Goal: Transaction & Acquisition: Purchase product/service

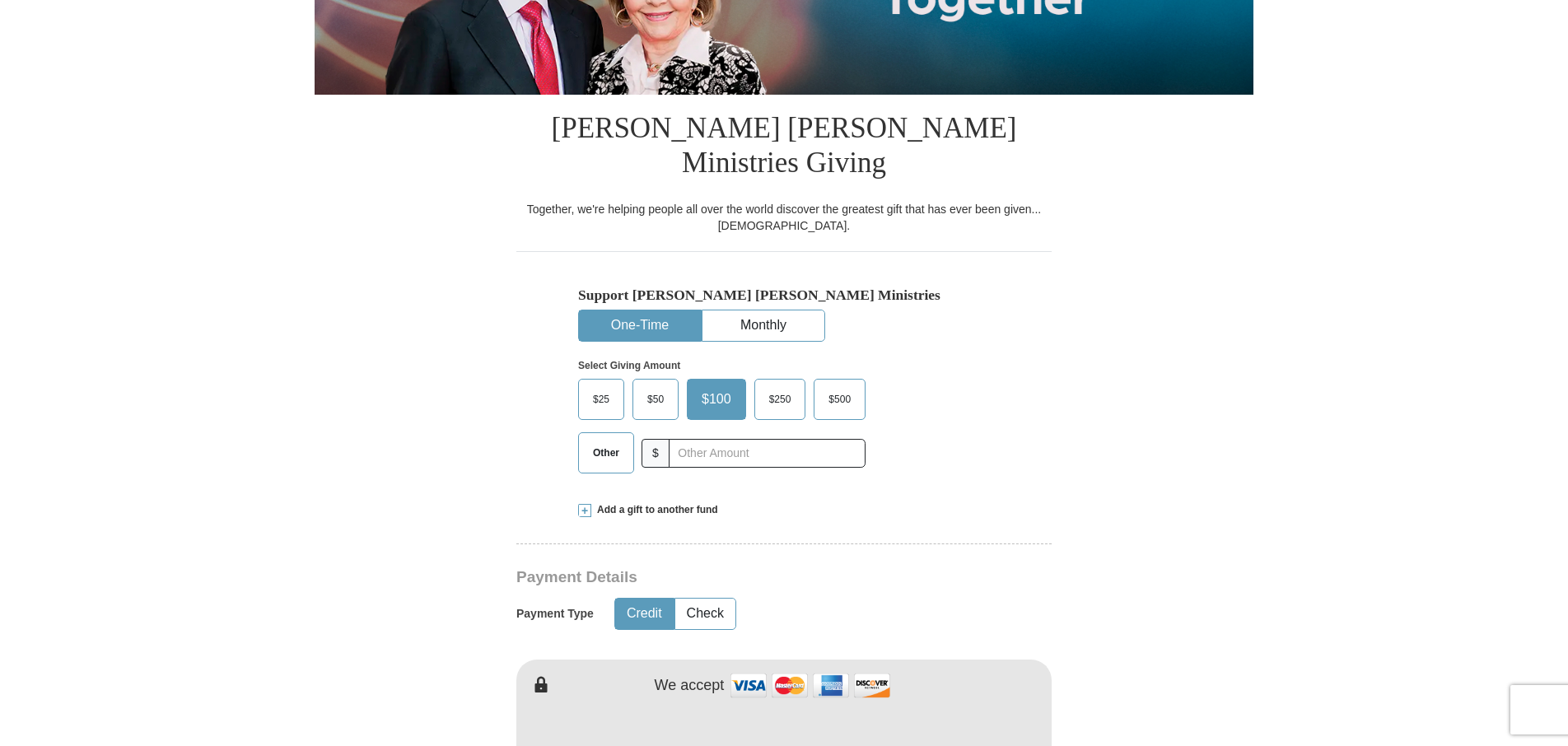
scroll to position [329, 0]
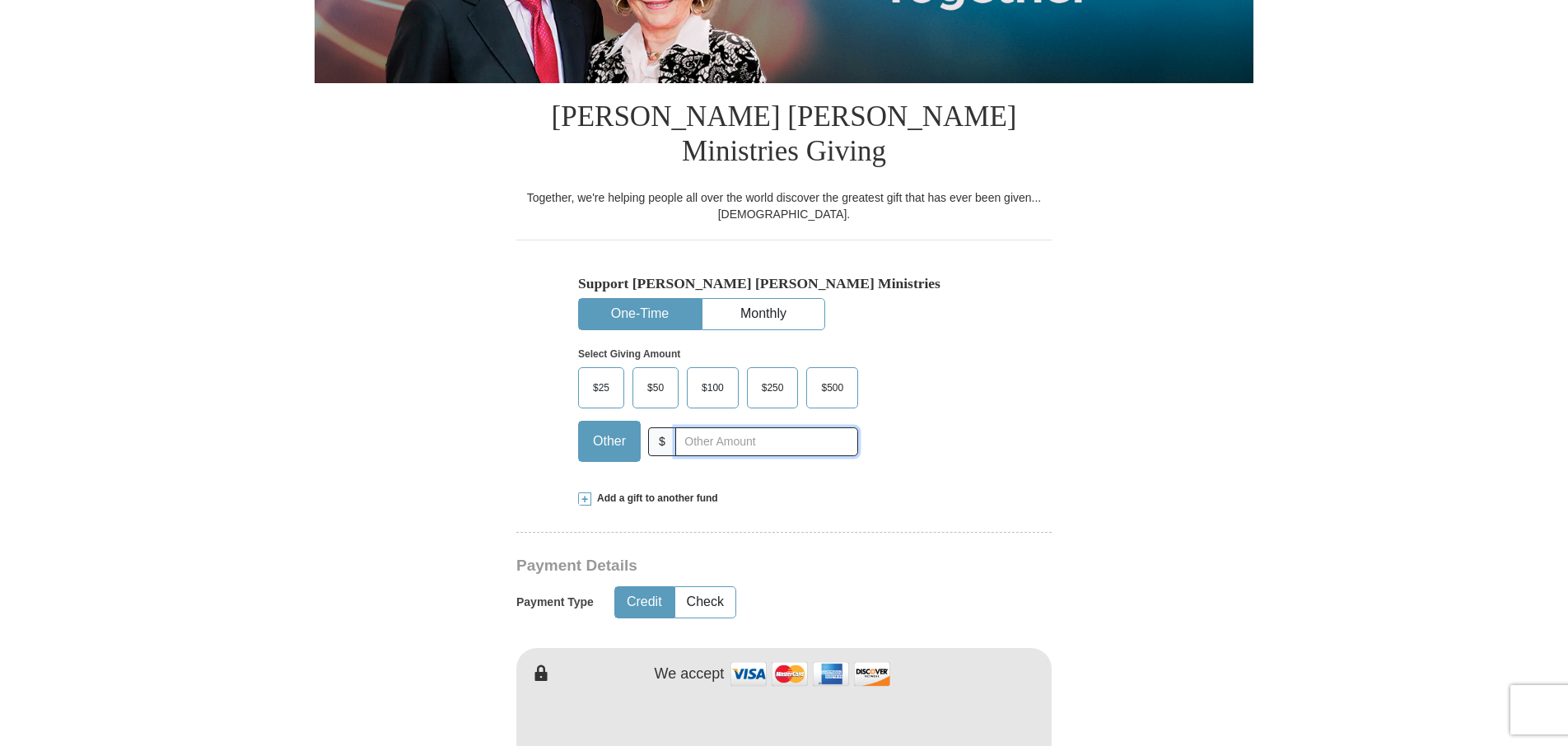
click at [715, 427] on input "text" at bounding box center [766, 441] width 183 height 29
type input "180.00"
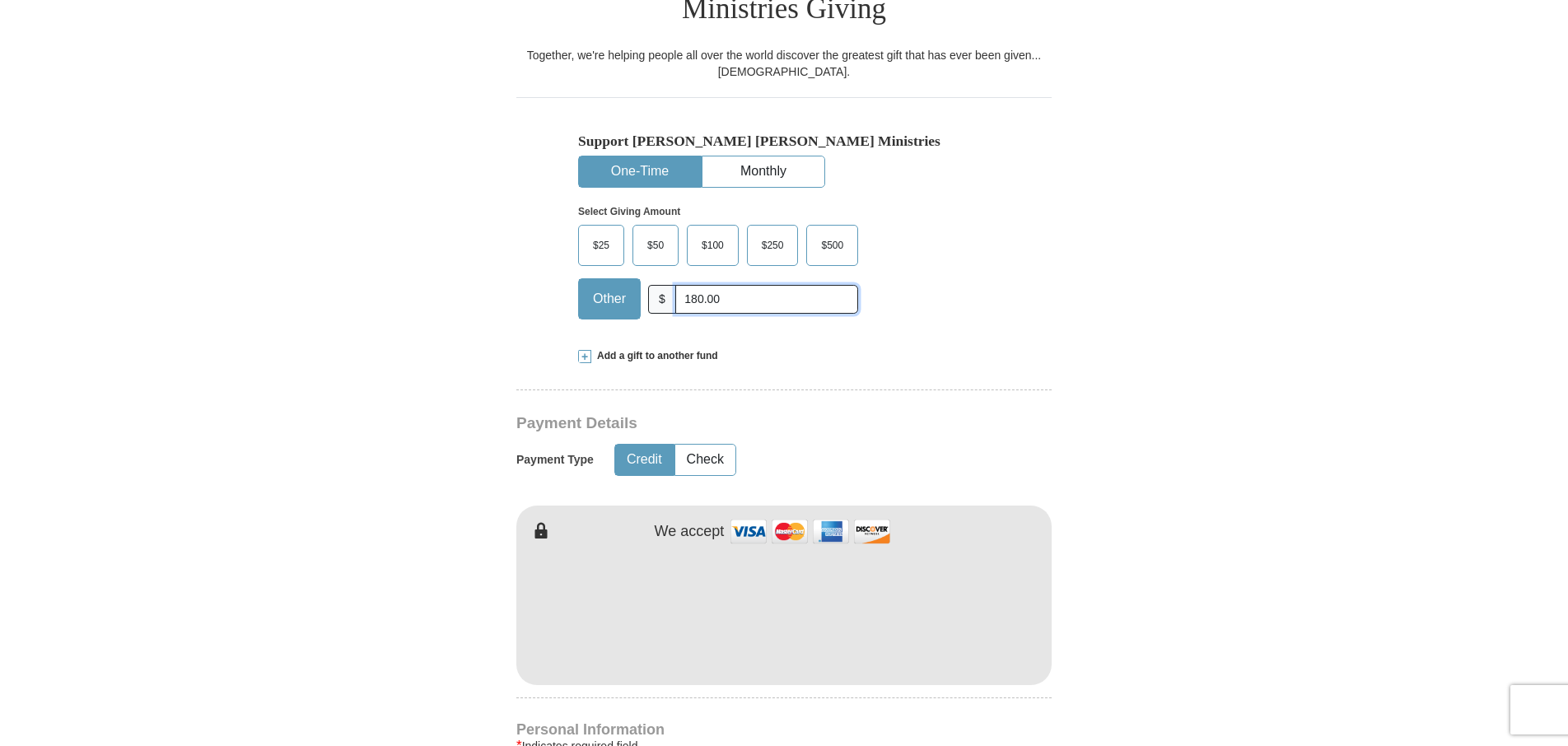
scroll to position [494, 0]
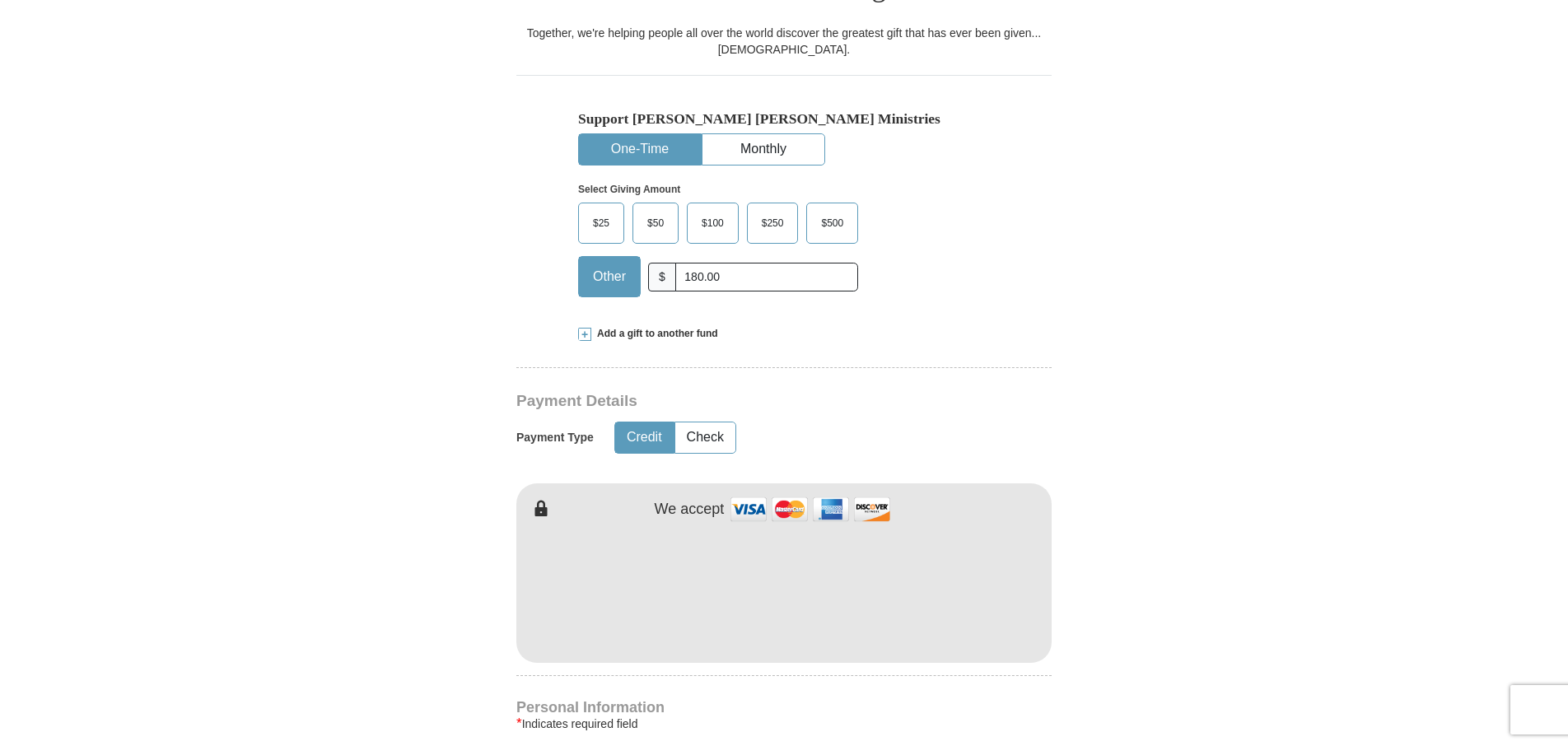
click at [651, 422] on button "Credit" at bounding box center [644, 437] width 58 height 30
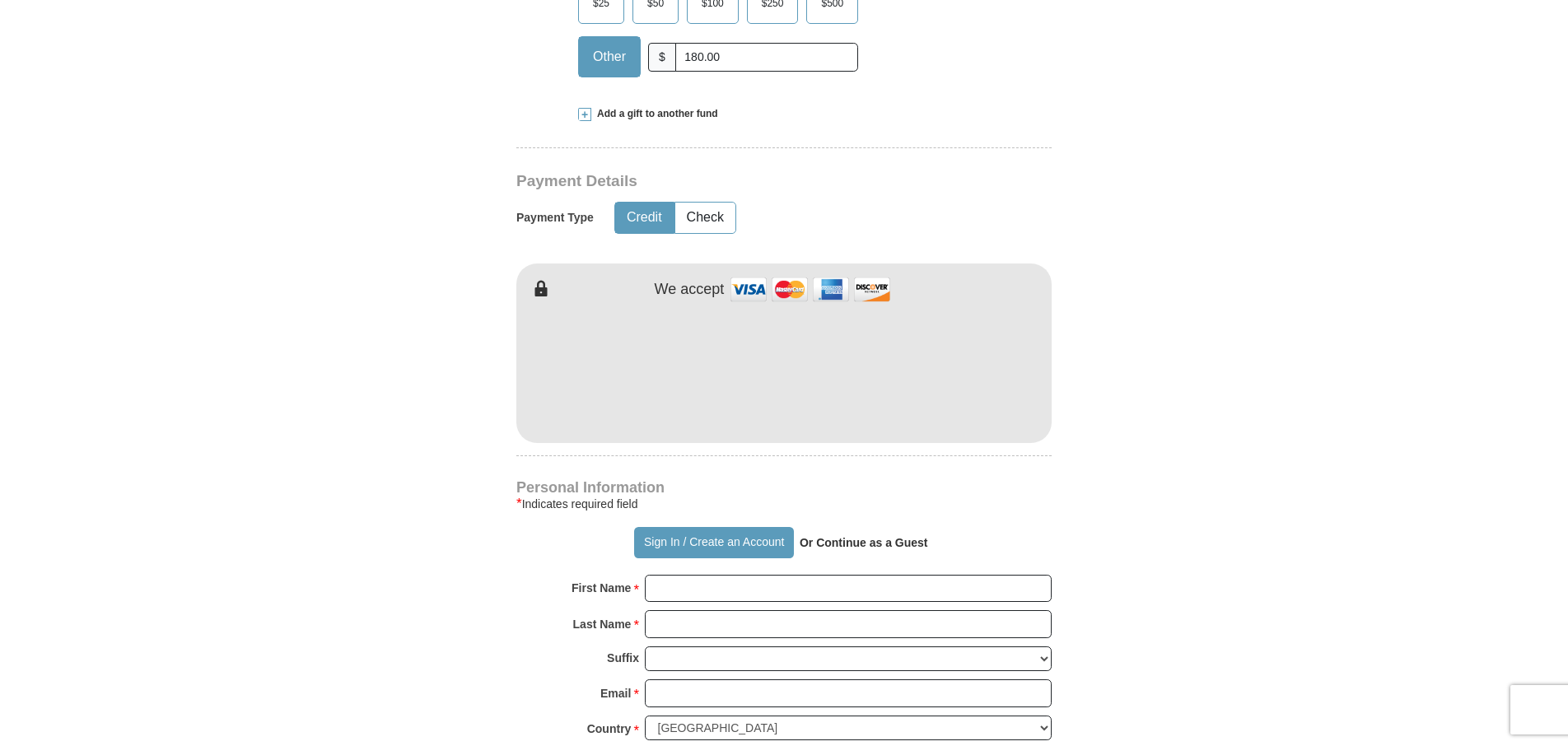
scroll to position [740, 0]
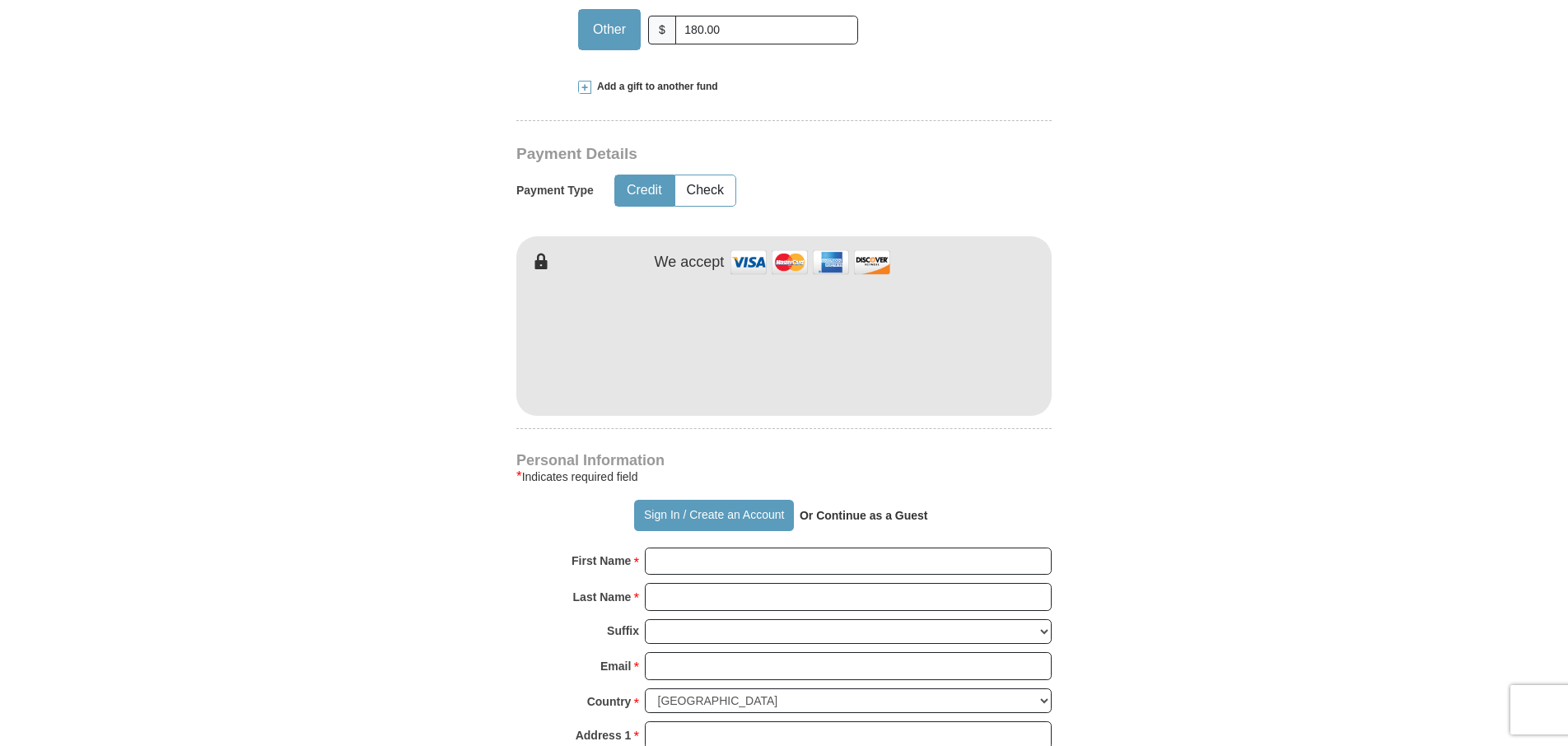
click at [882, 509] on strong "Or Continue as a Guest" at bounding box center [864, 515] width 129 height 13
click at [888, 509] on strong "Or Continue as a Guest" at bounding box center [864, 515] width 129 height 13
click at [720, 547] on input "First Name *" at bounding box center [848, 561] width 407 height 28
type input "[PERSON_NAME]"
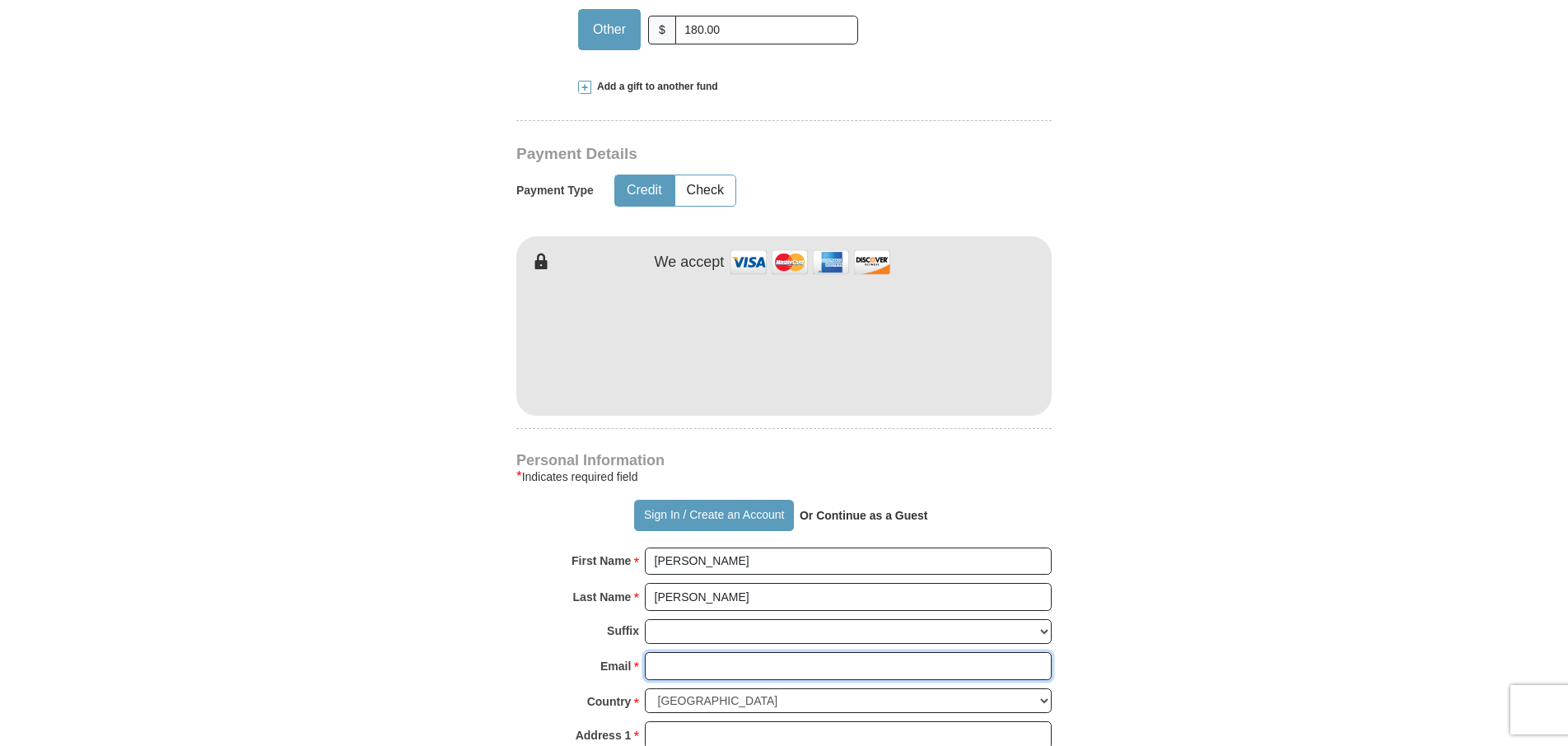
type input "[EMAIL_ADDRESS][DOMAIN_NAME]"
type input "[STREET_ADDRESS]"
type input "Baneberry"
select select "FM"
type input "37890"
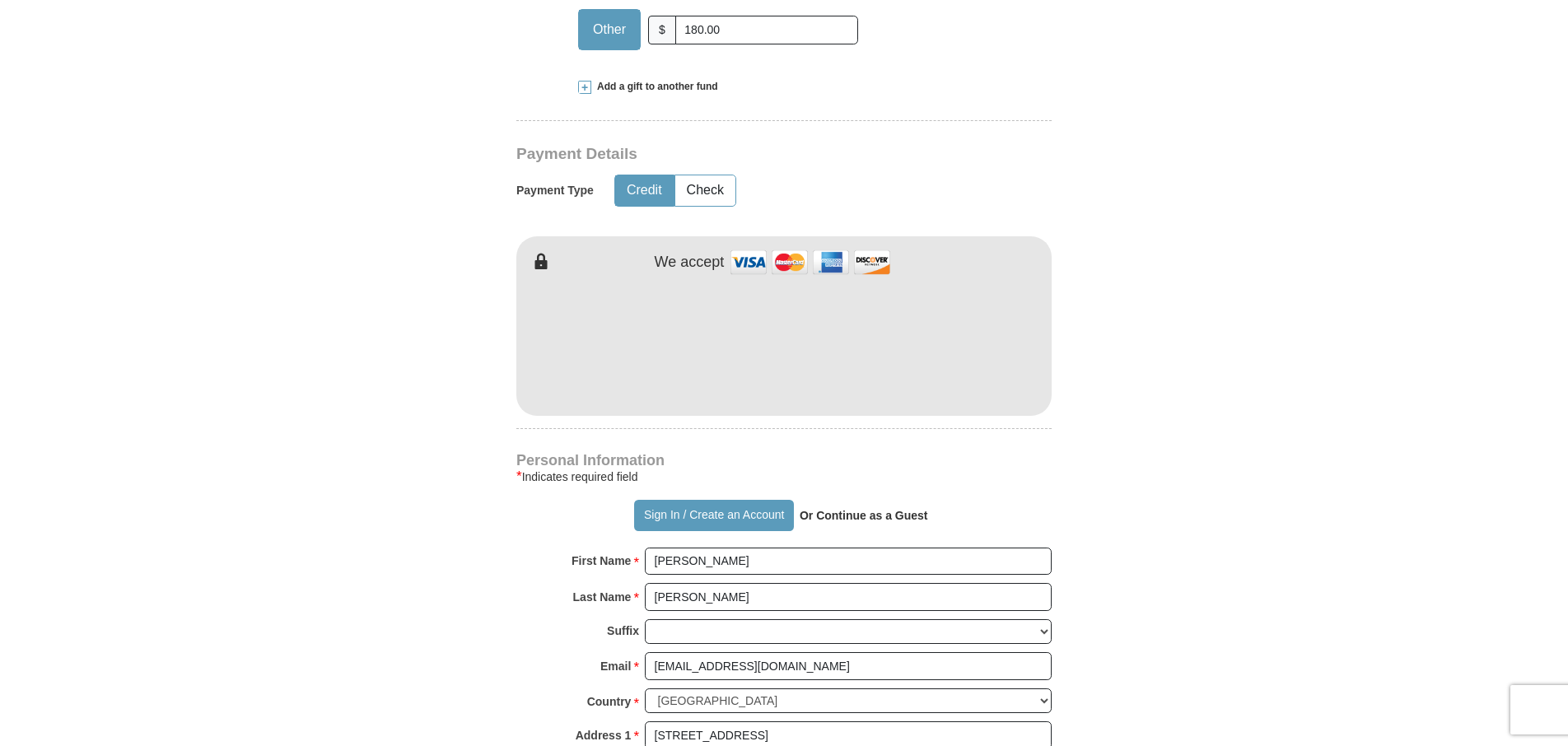
type input "5204402009"
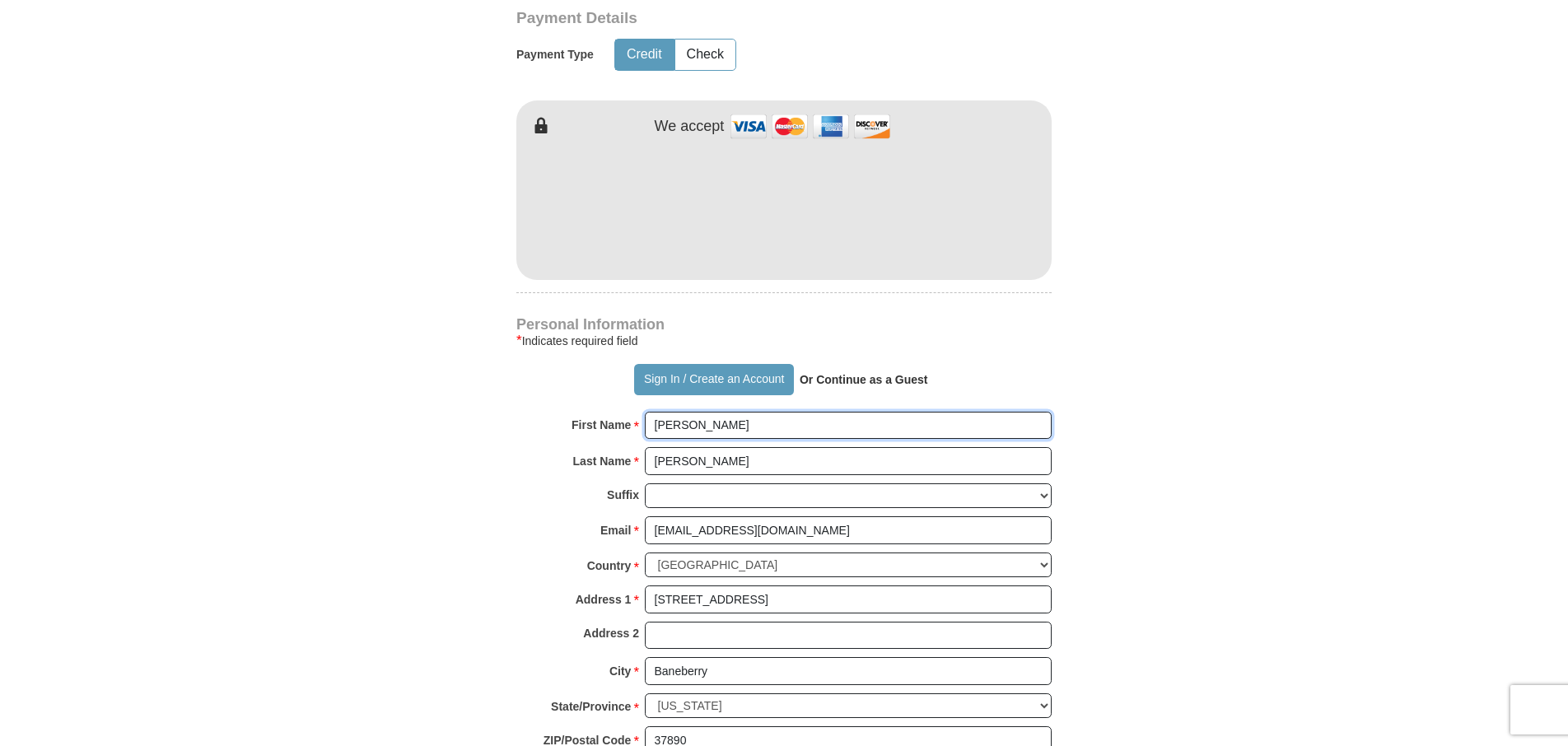
scroll to position [906, 0]
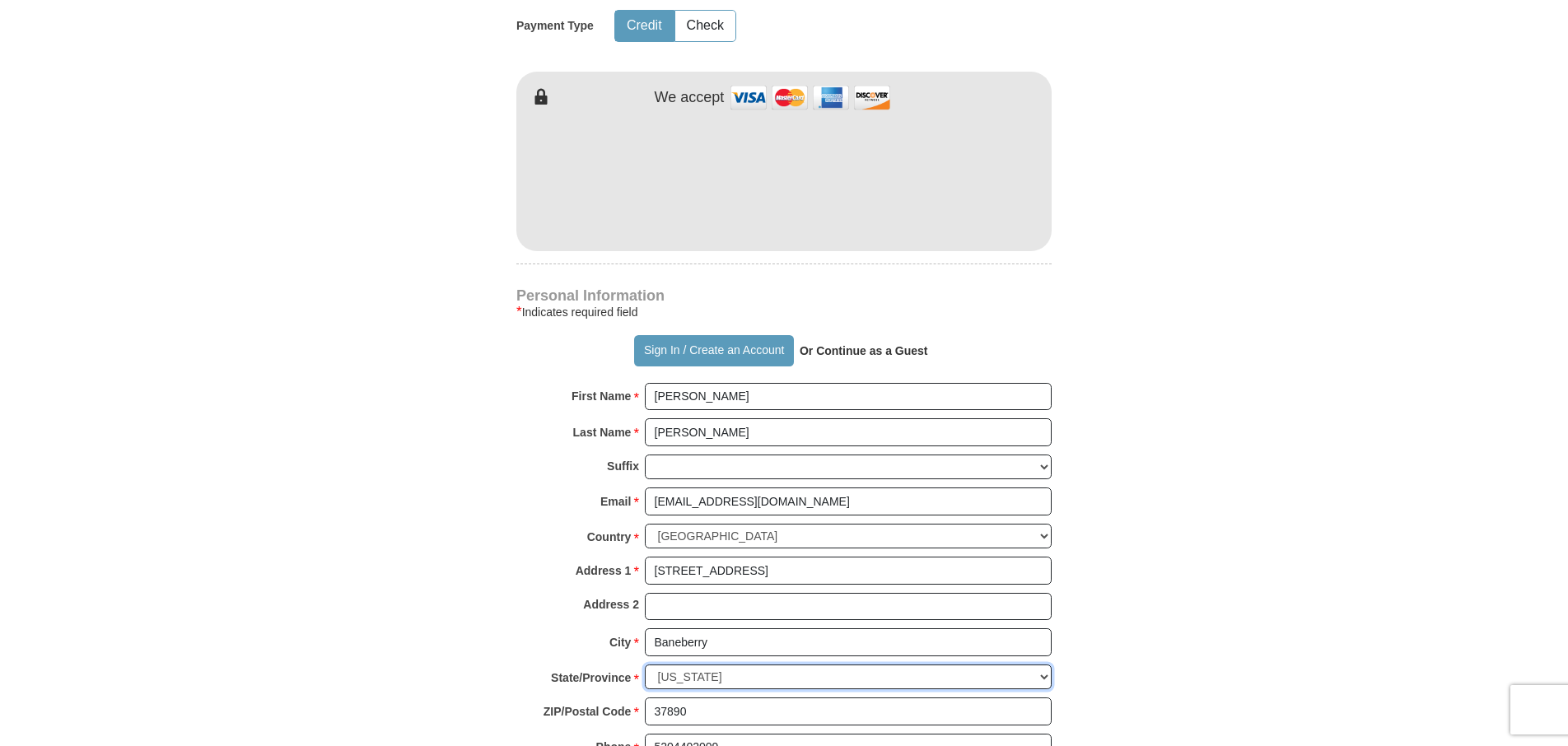
click at [1041, 664] on select "Choose Alabama Alaska American Samoa Arizona Arkansas Armed Forces Americas Arm…" at bounding box center [848, 677] width 407 height 25
select select "TN"
click at [645, 664] on select "Choose Alabama Alaska American Samoa Arizona Arkansas Armed Forces Americas Arm…" at bounding box center [848, 677] width 407 height 25
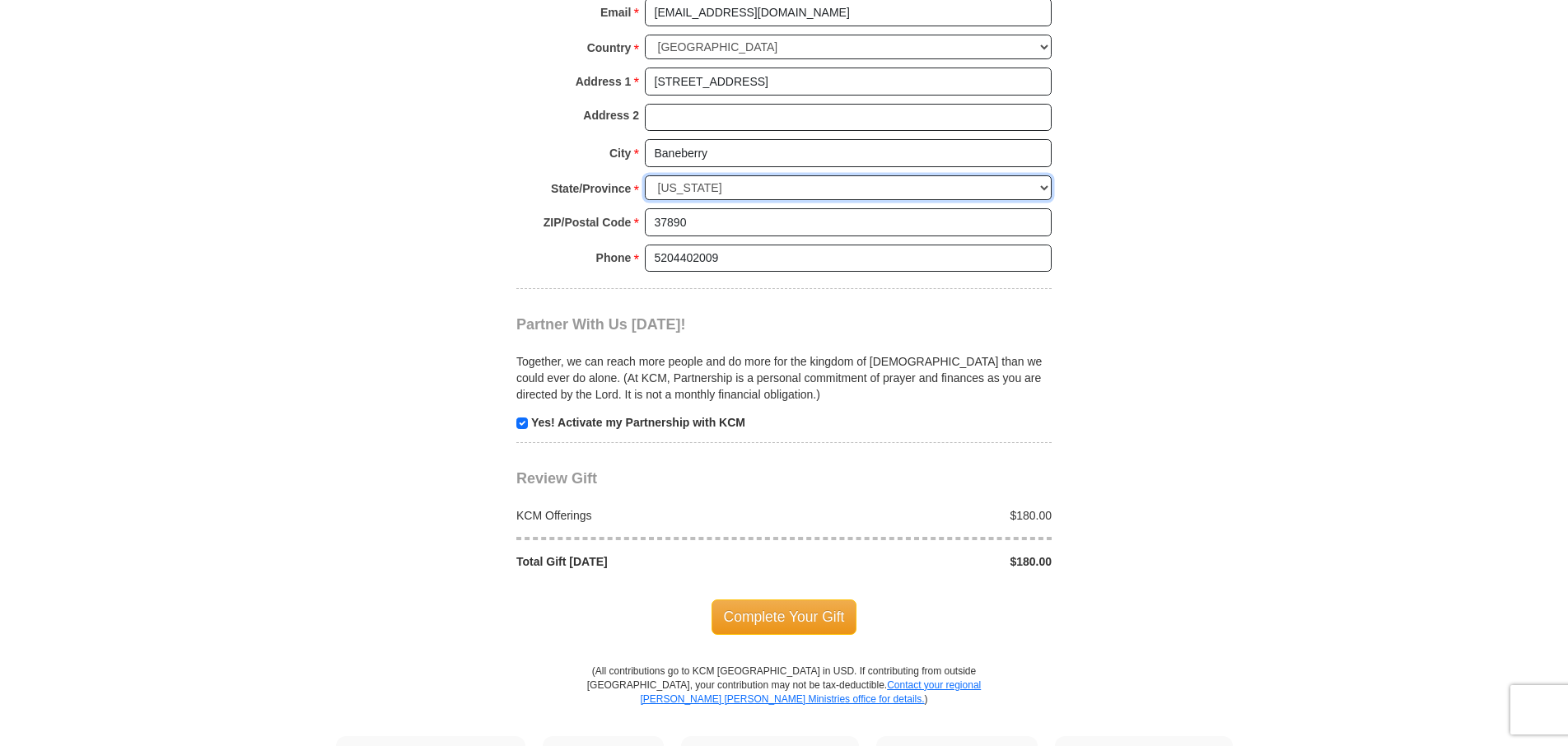
scroll to position [1399, 0]
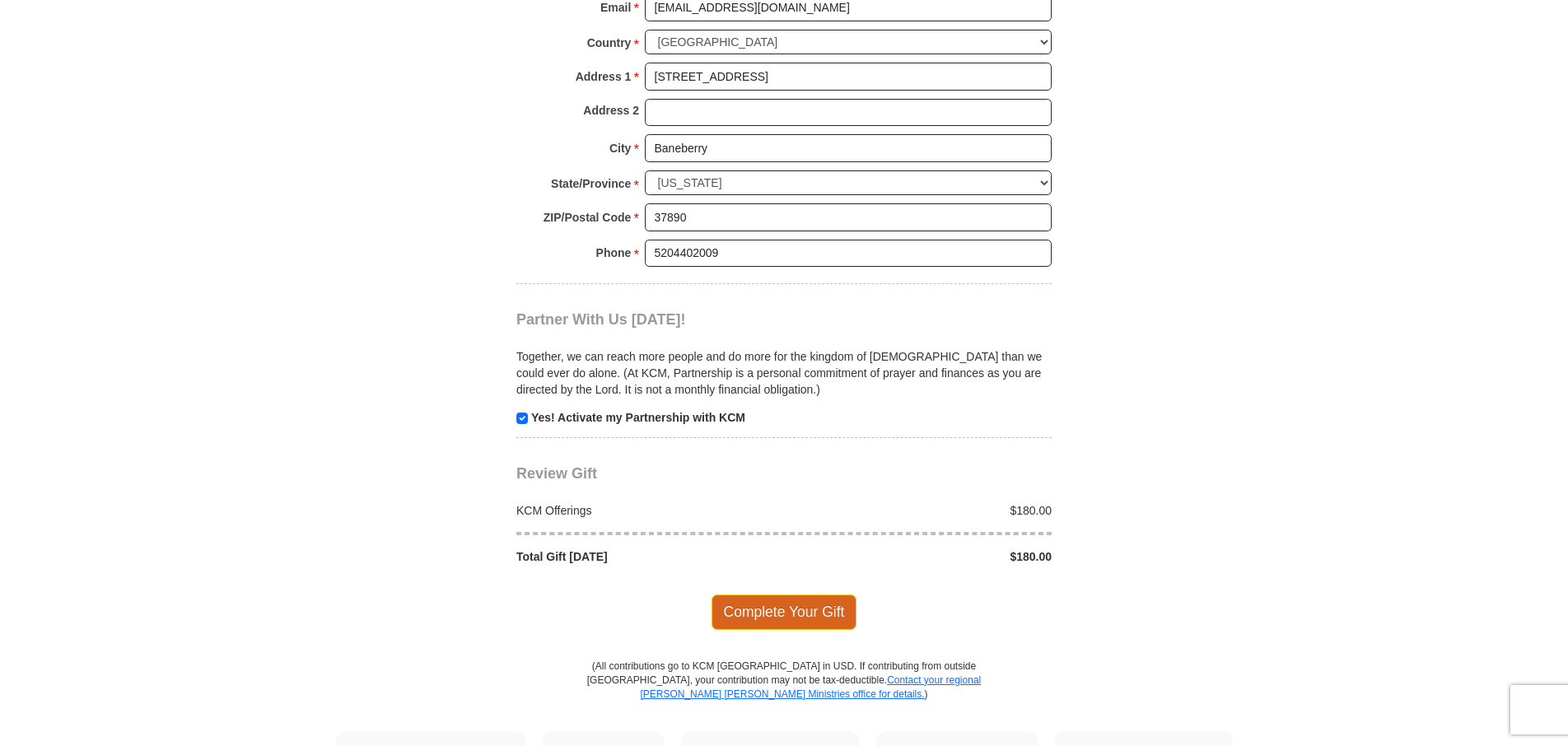
click at [807, 594] on span "Complete Your Gift" at bounding box center [784, 611] width 146 height 35
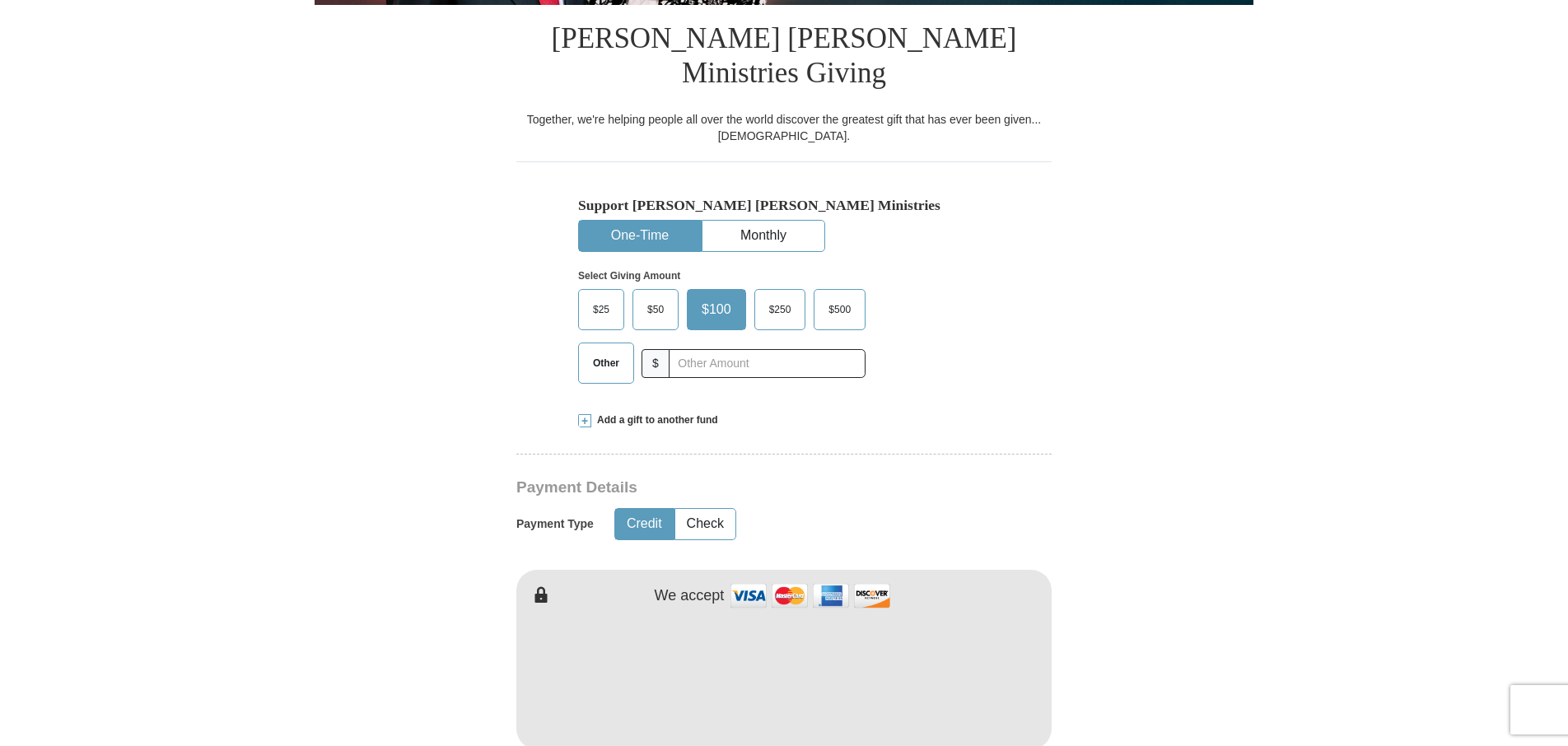
scroll to position [412, 0]
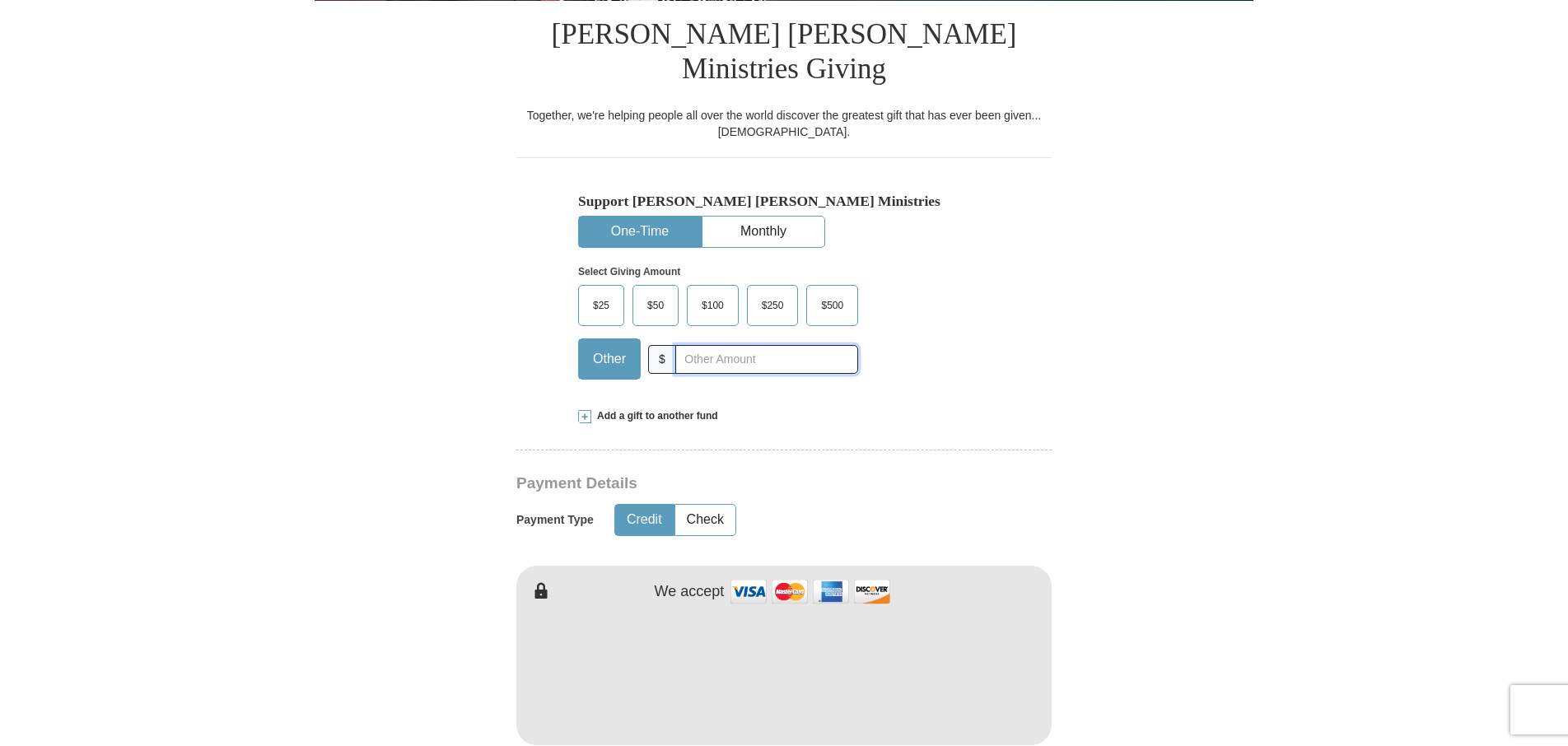
click at [701, 345] on input "text" at bounding box center [766, 359] width 183 height 29
type input "180.00"
type input "[PERSON_NAME]"
type input "[EMAIL_ADDRESS][DOMAIN_NAME]"
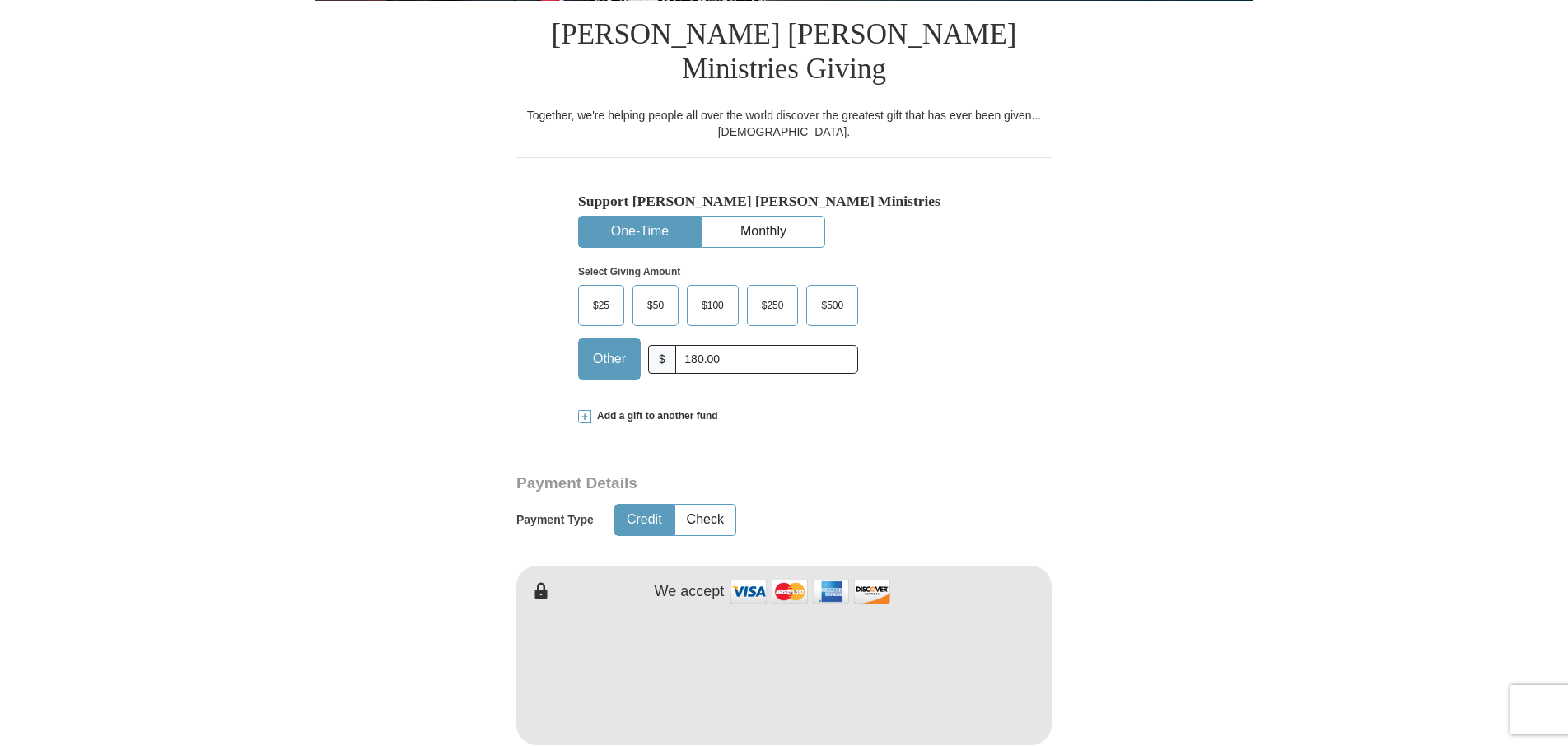
type input "[STREET_ADDRESS]"
type input "Baneberry"
select select "TN"
type input "37890"
type input "5204402009"
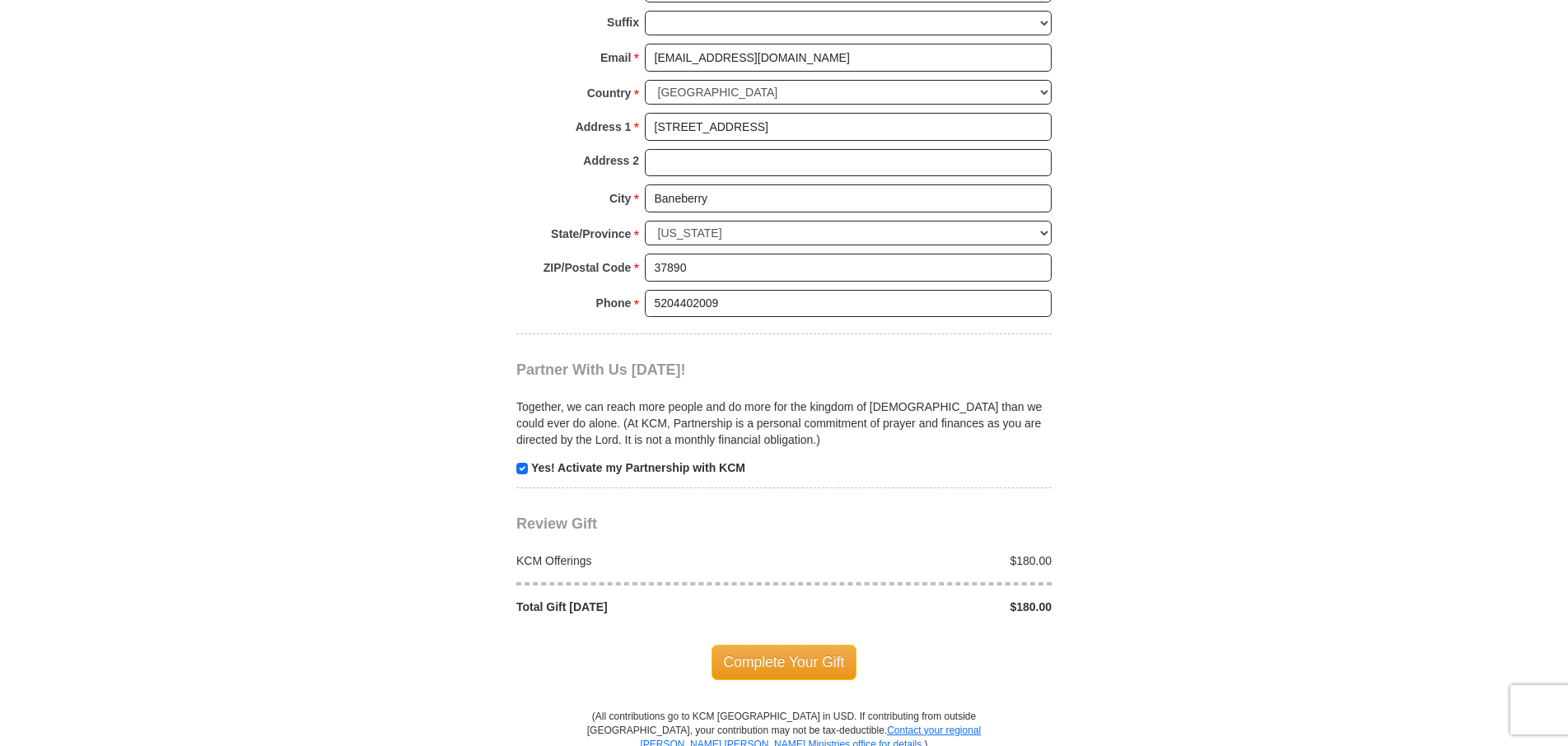
scroll to position [1399, 0]
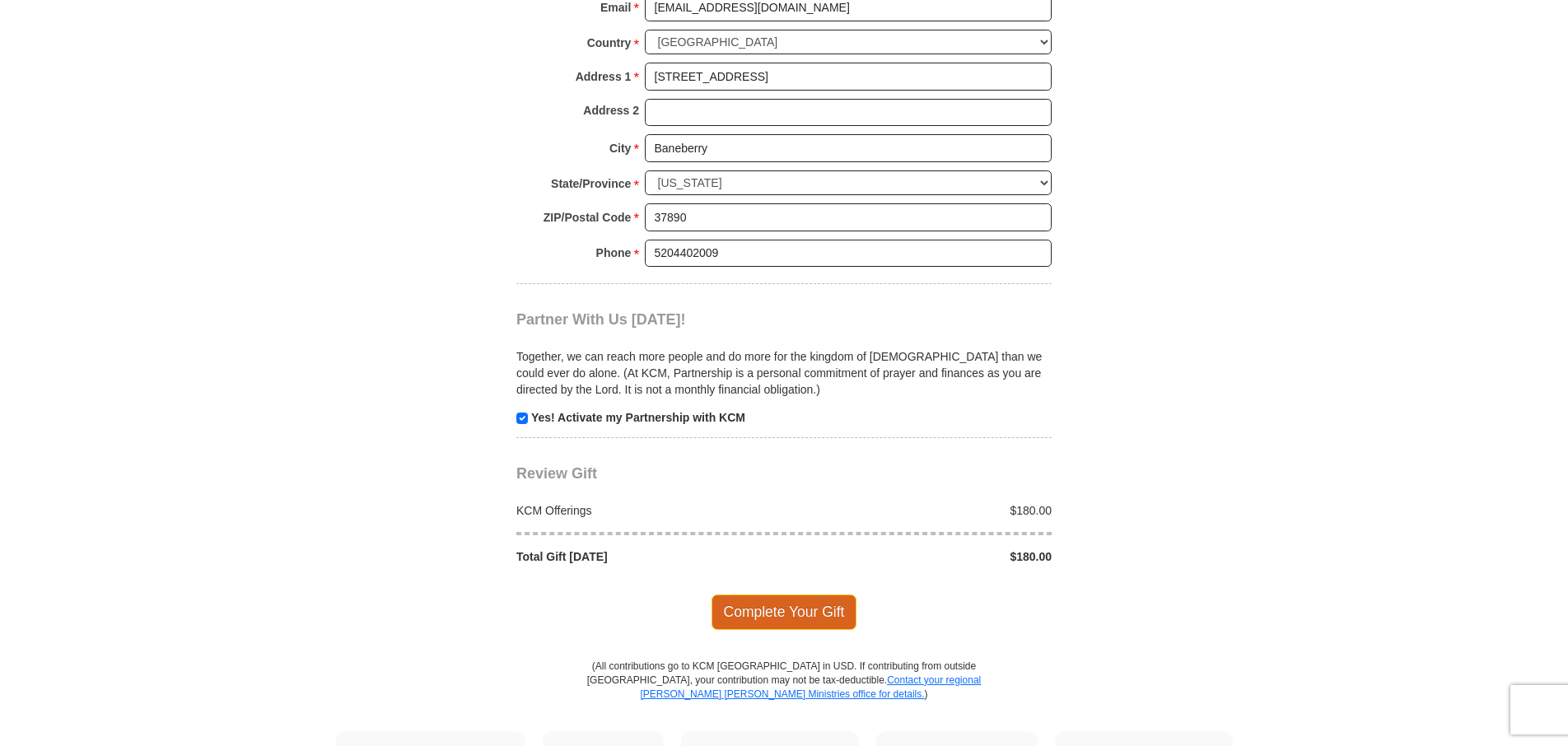
click at [794, 594] on span "Complete Your Gift" at bounding box center [784, 611] width 146 height 35
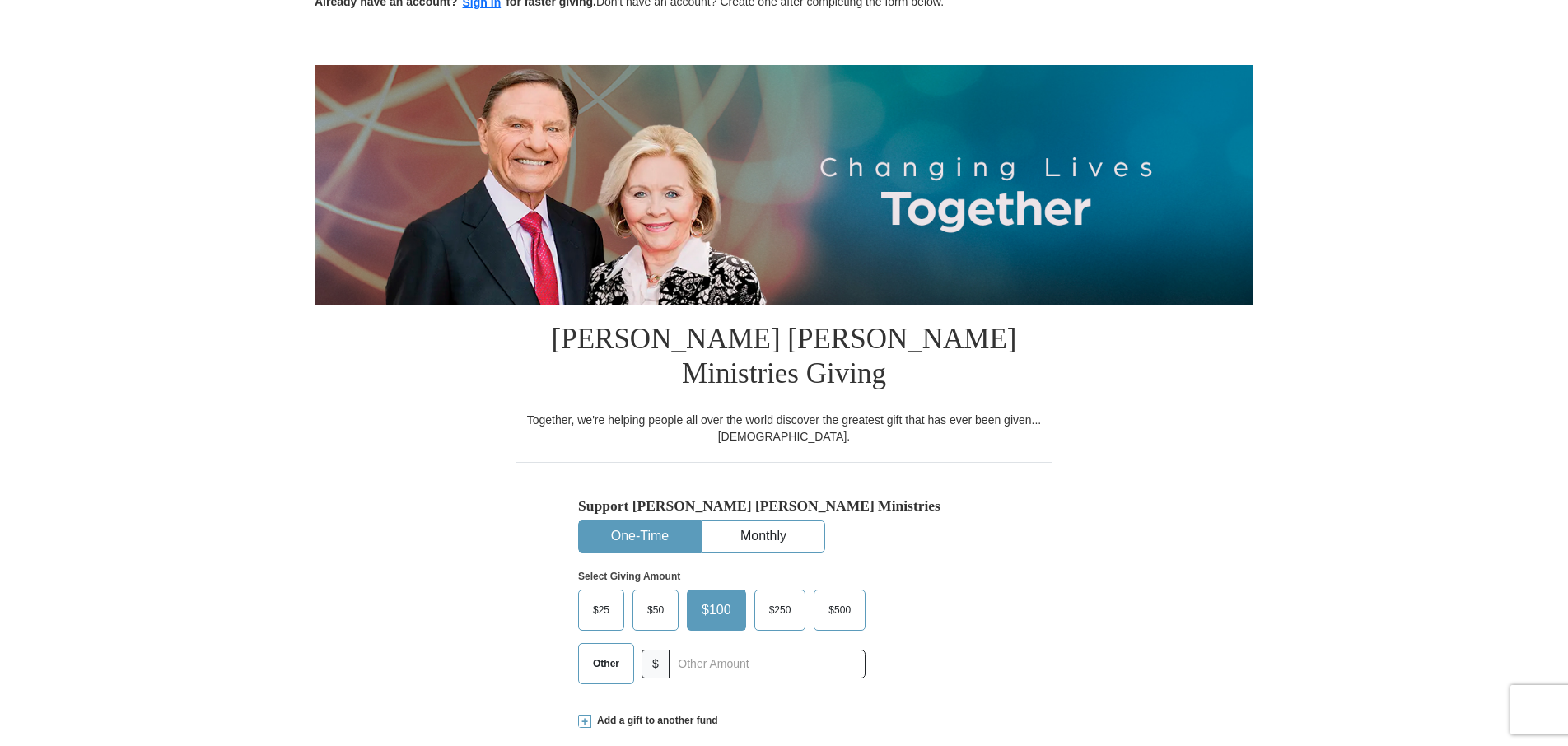
scroll to position [164, 0]
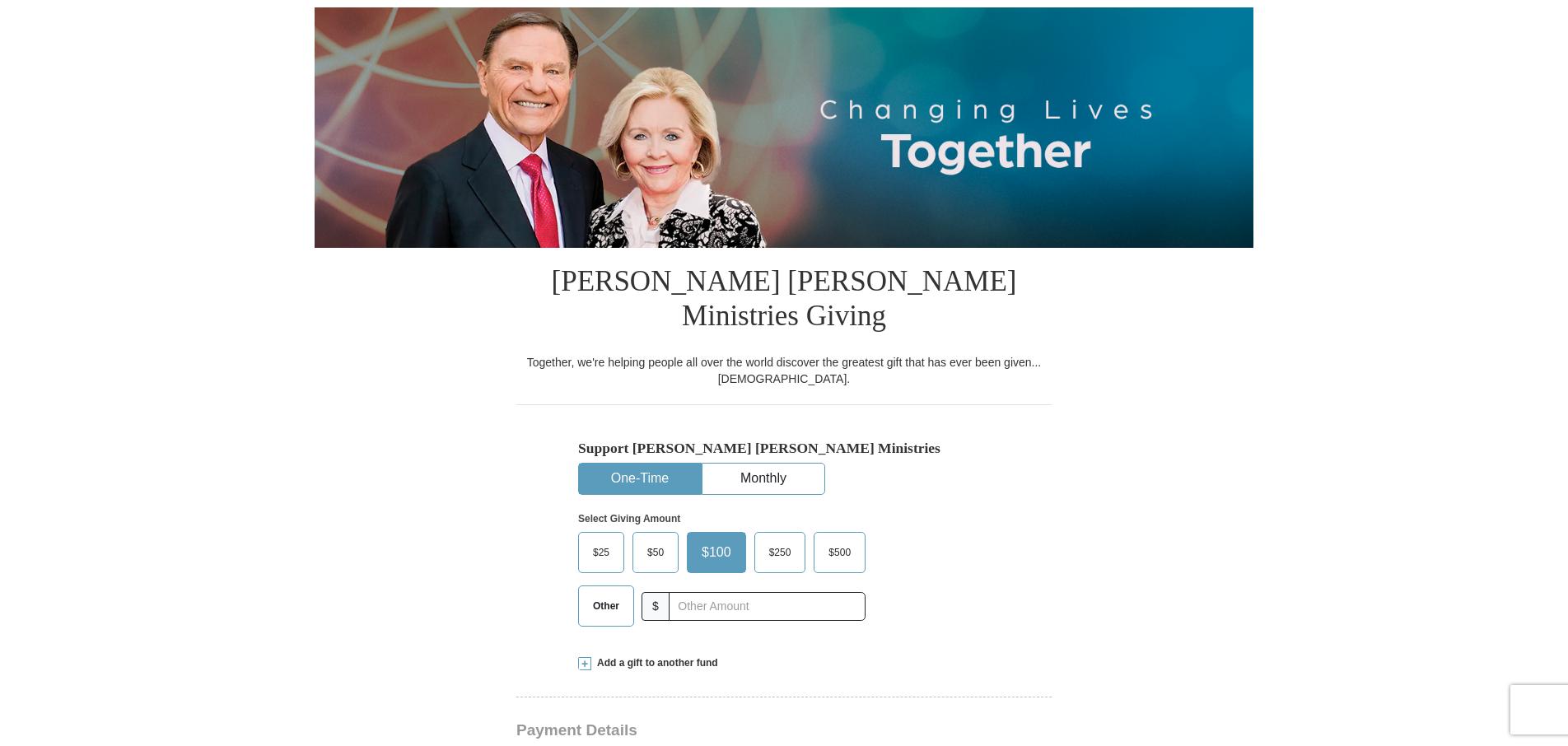
click at [607, 593] on span "Other" at bounding box center [607, 605] width 43 height 24
click at [0, 0] on input "Other" at bounding box center [0, 0] width 0 height 0
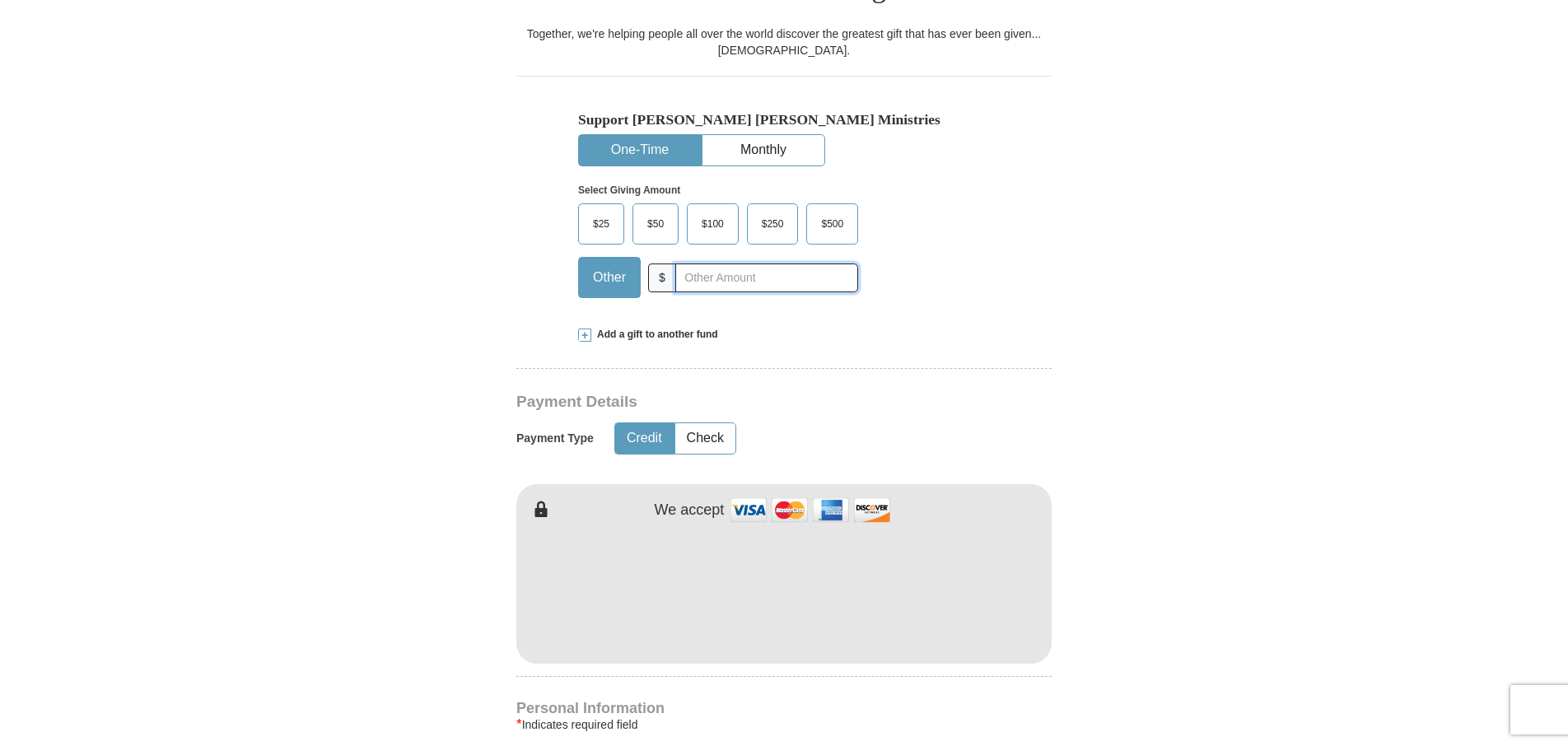
scroll to position [494, 0]
click at [587, 327] on span at bounding box center [585, 334] width 13 height 13
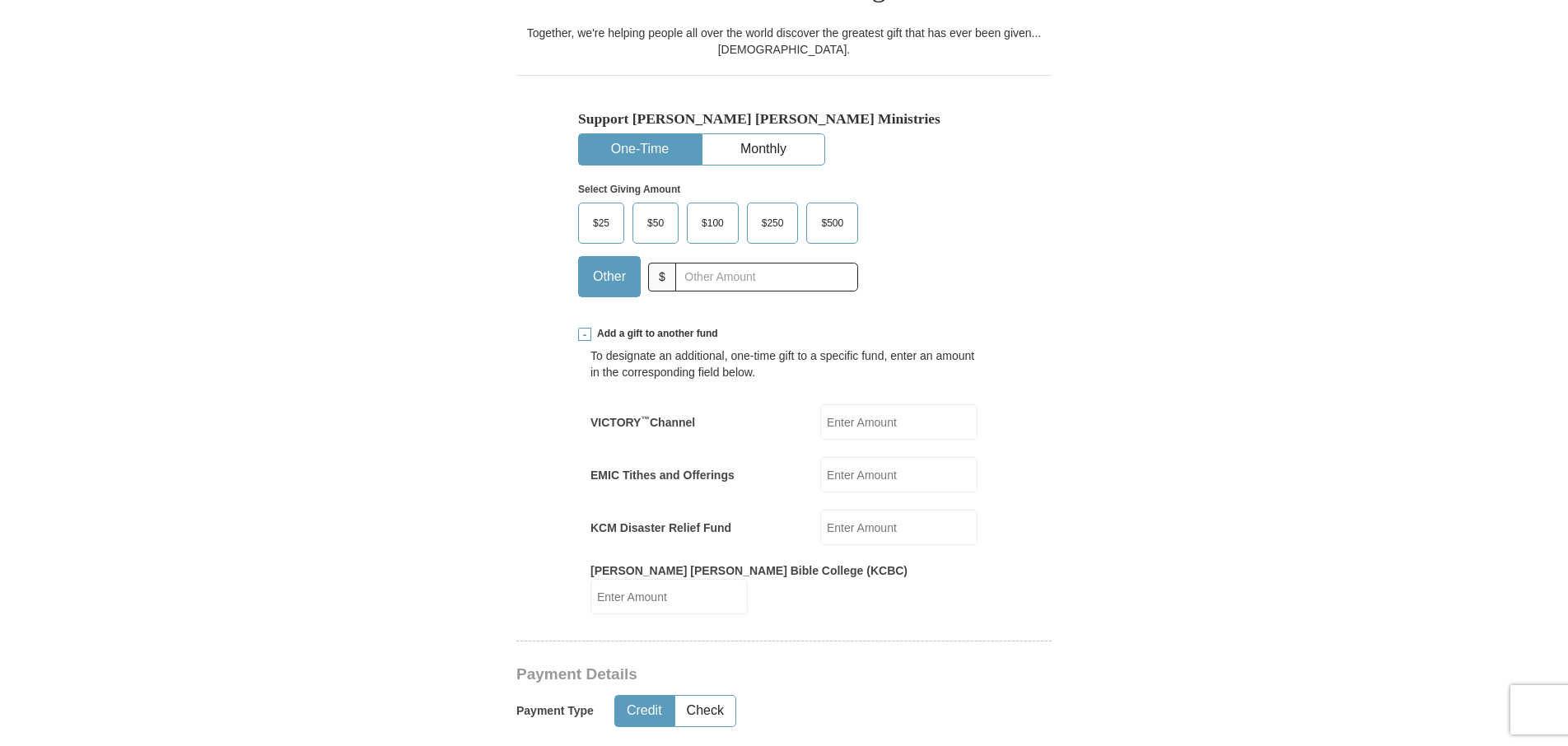
click at [855, 510] on input "KCM Disaster Relief Fund" at bounding box center [899, 527] width 158 height 36
type input "50.00"
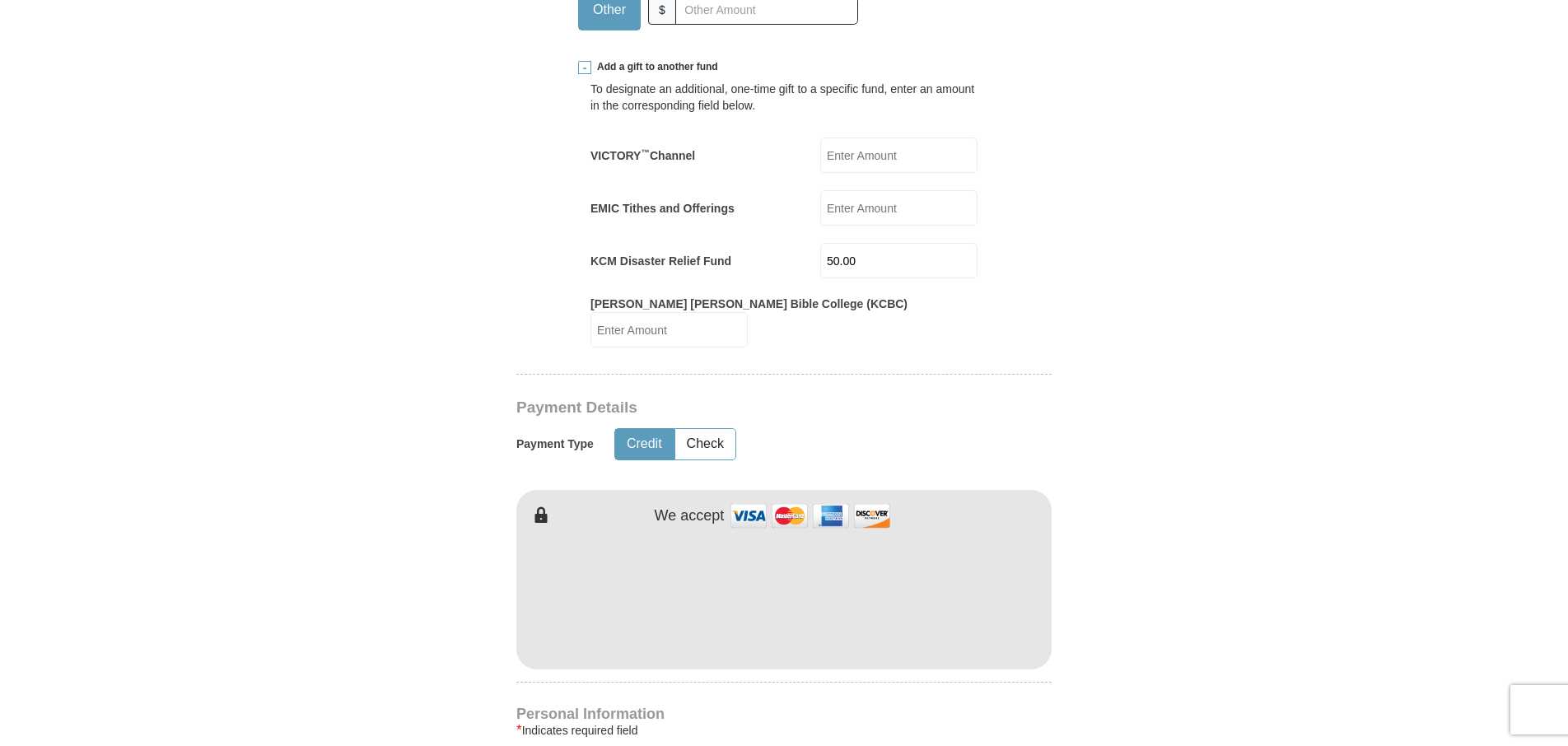
scroll to position [823, 0]
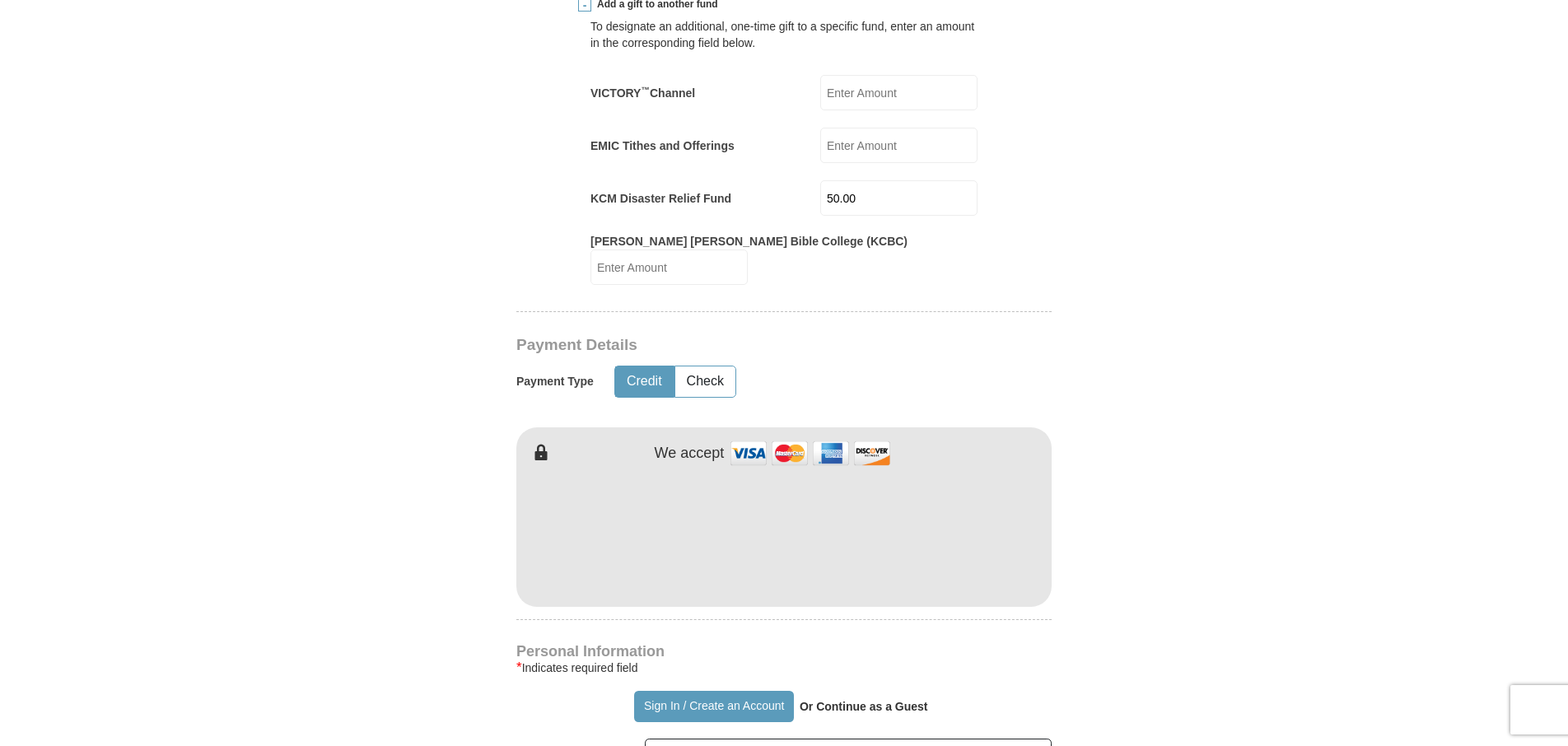
click at [642, 366] on button "Credit" at bounding box center [644, 381] width 58 height 30
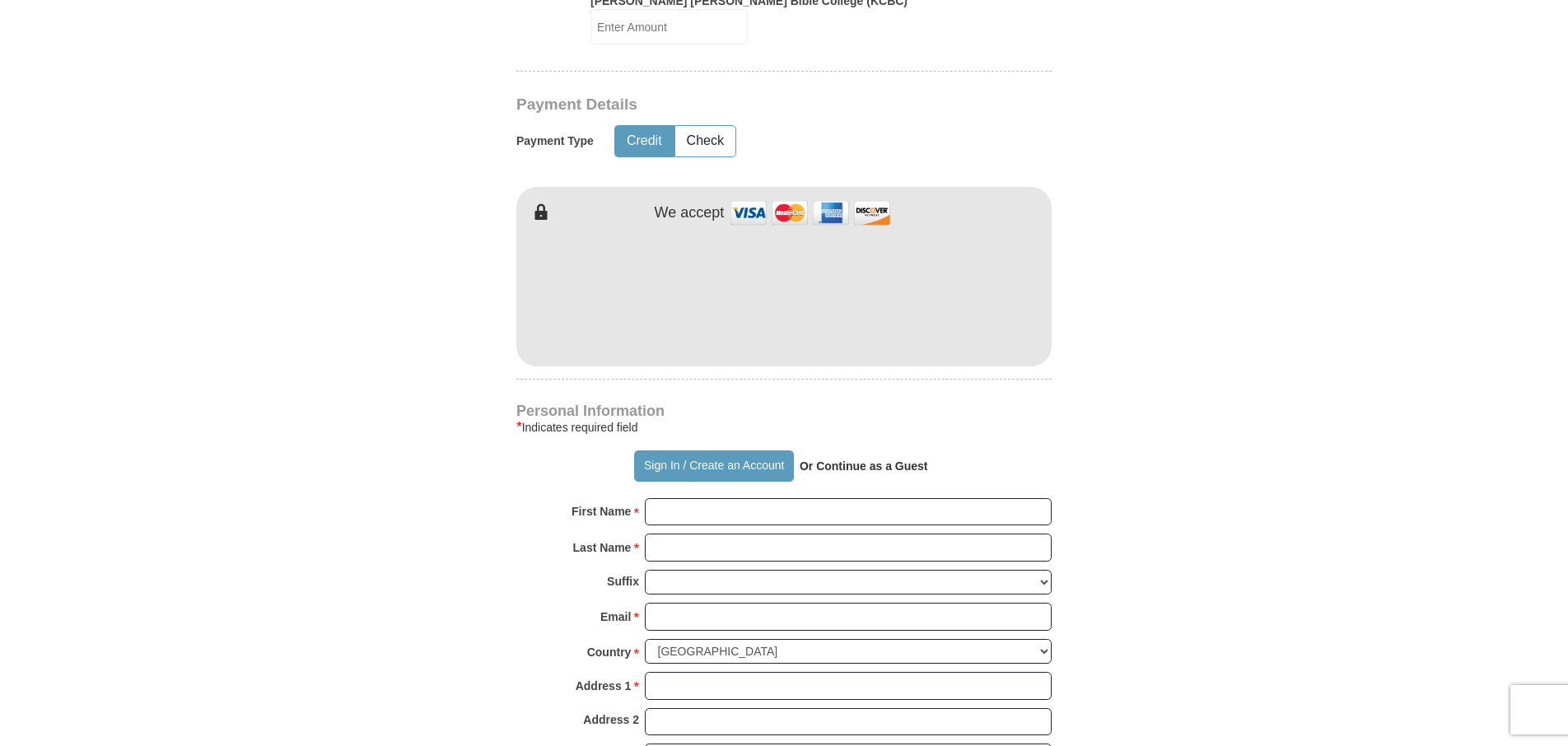
scroll to position [1070, 0]
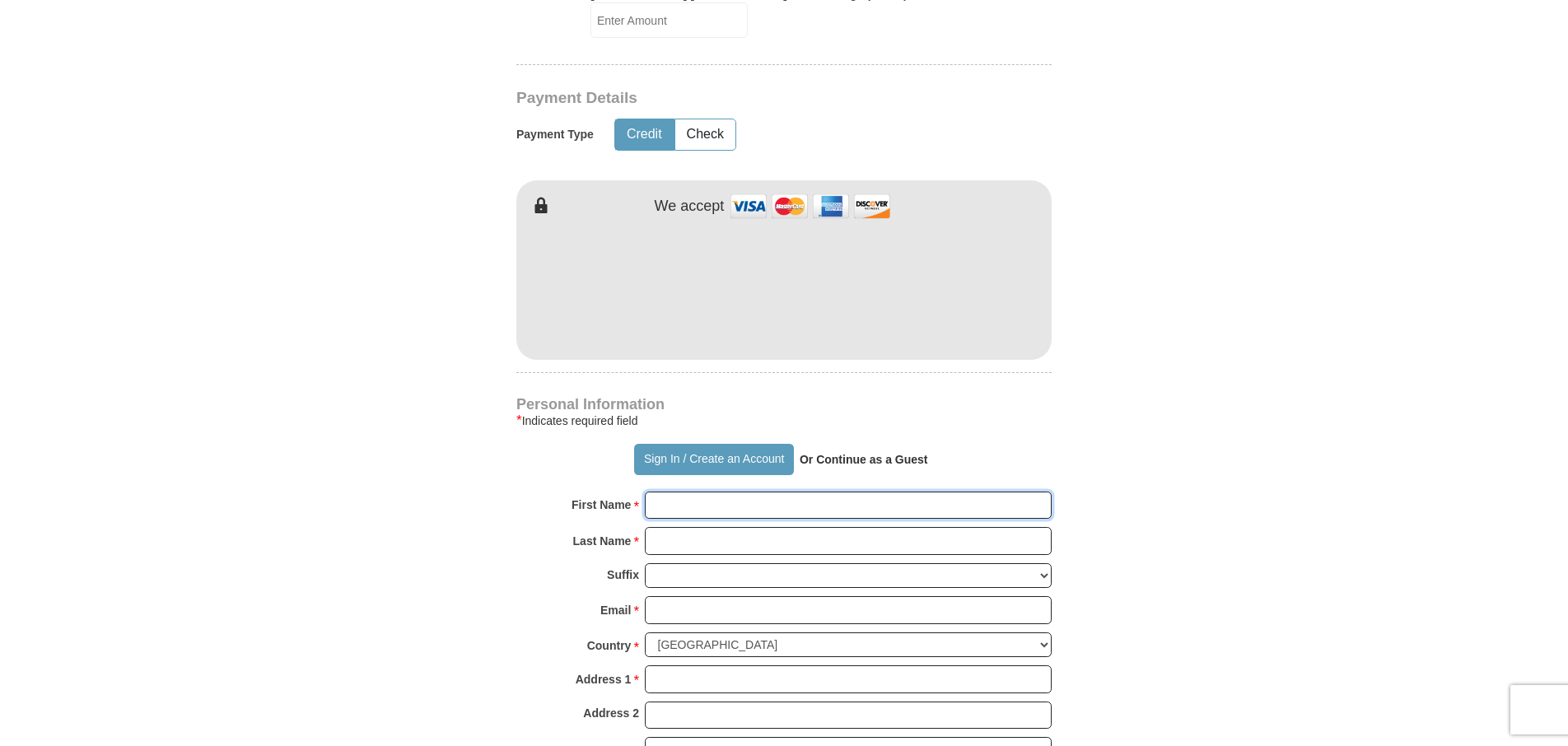
click at [667, 492] on input "First Name *" at bounding box center [848, 506] width 407 height 28
type input "[PERSON_NAME]"
type input "180.00"
type input "[PERSON_NAME]"
type input "[EMAIL_ADDRESS][DOMAIN_NAME]"
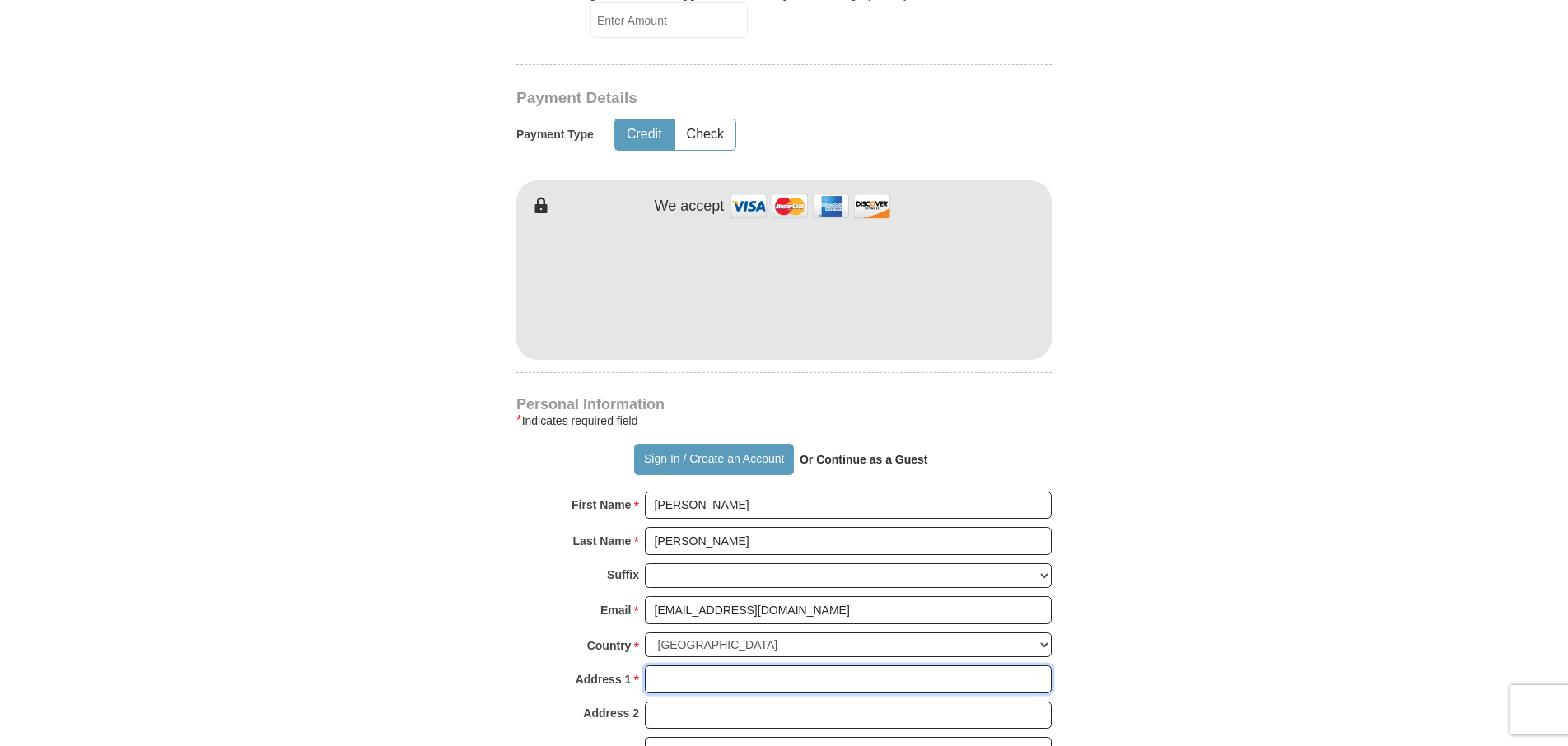
type input "[STREET_ADDRESS]"
type input "Baneberry"
type input "37890"
type input "5204402009"
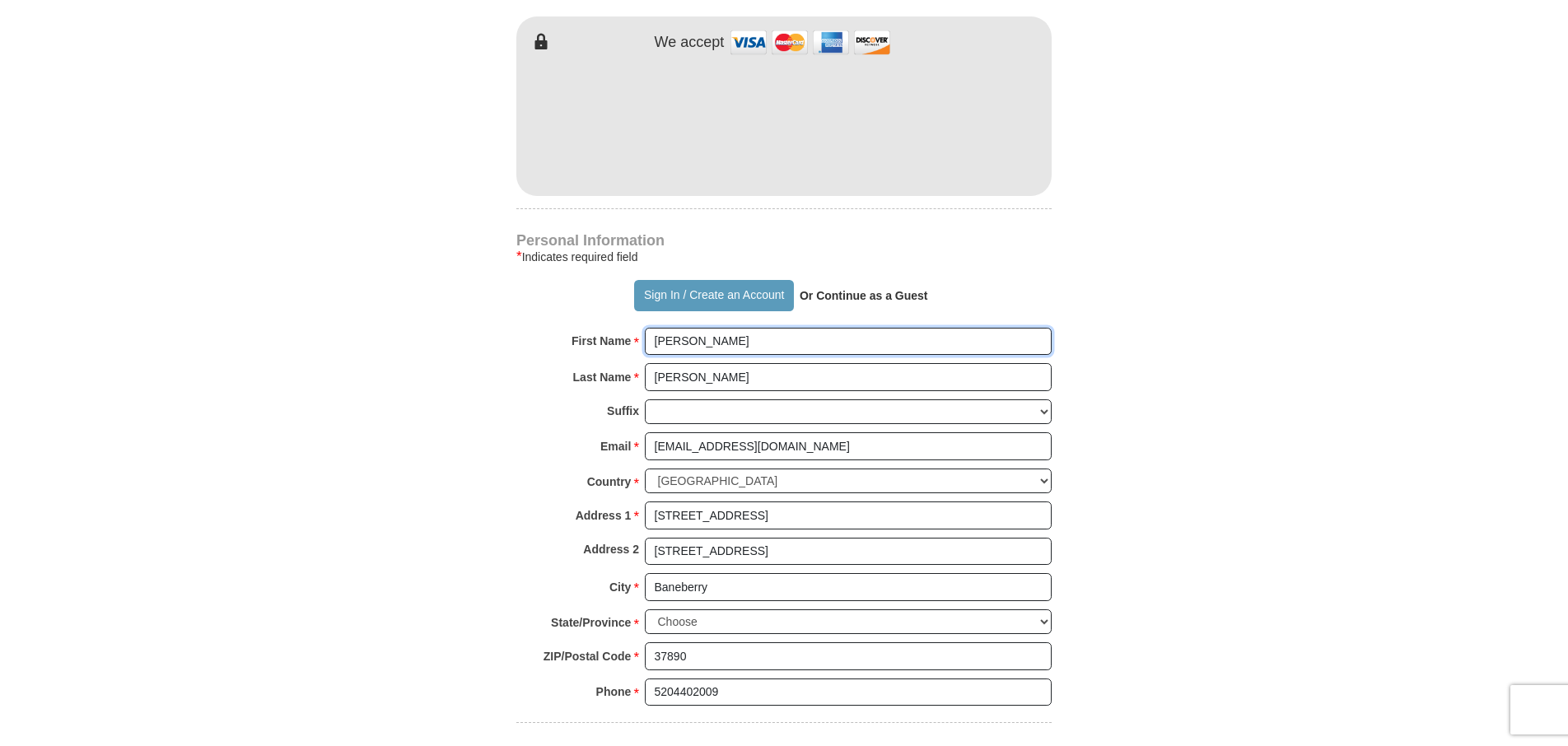
scroll to position [1235, 0]
drag, startPoint x: 785, startPoint y: 502, endPoint x: 738, endPoint y: 501, distance: 47.0
click at [738, 537] on input "[STREET_ADDRESS]" at bounding box center [848, 551] width 407 height 28
type input "[STREET_ADDRESS][PERSON_NAME]"
select select "AZ"
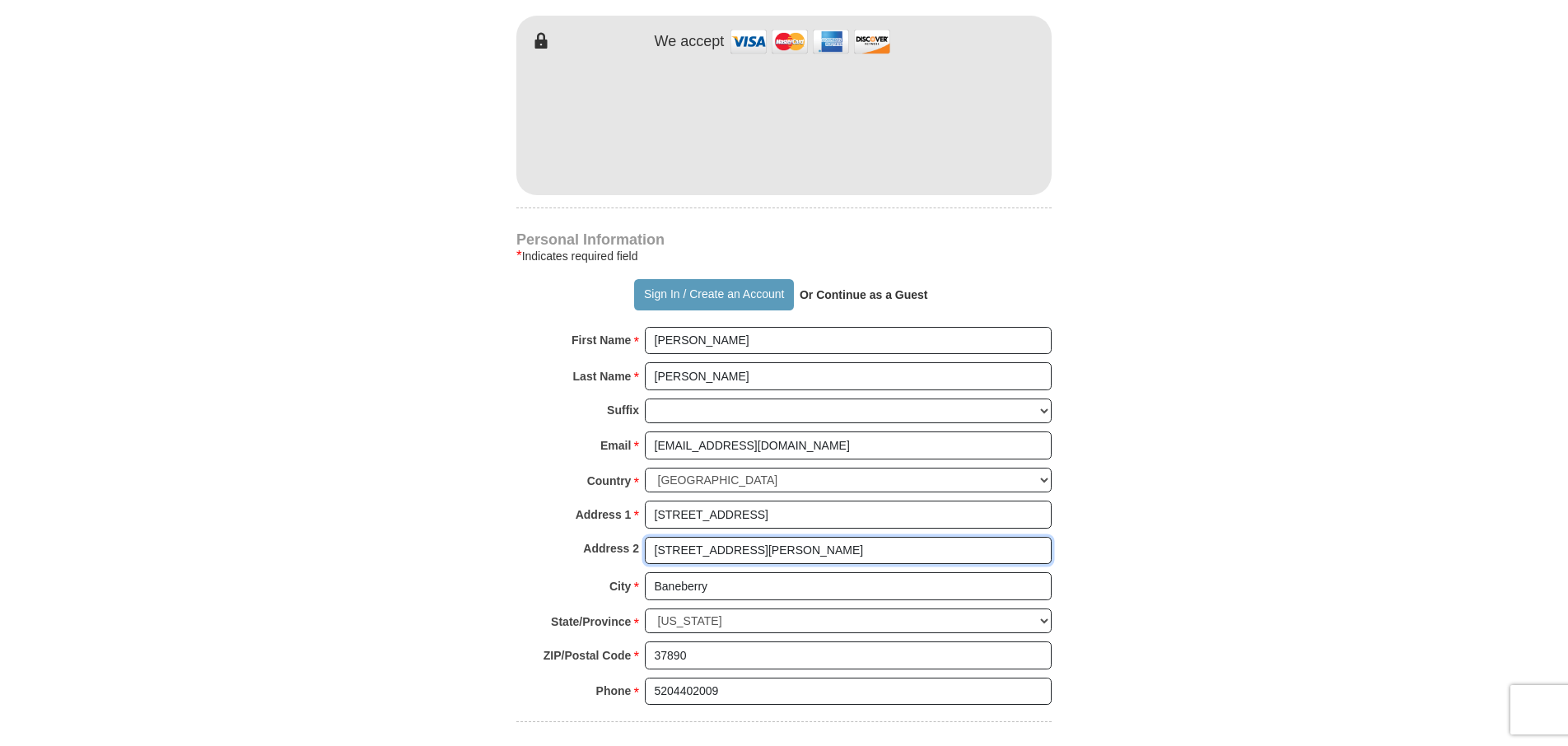
drag, startPoint x: 922, startPoint y: 499, endPoint x: 656, endPoint y: 505, distance: 266.1
click at [656, 537] on input "[STREET_ADDRESS][PERSON_NAME]" at bounding box center [848, 551] width 407 height 28
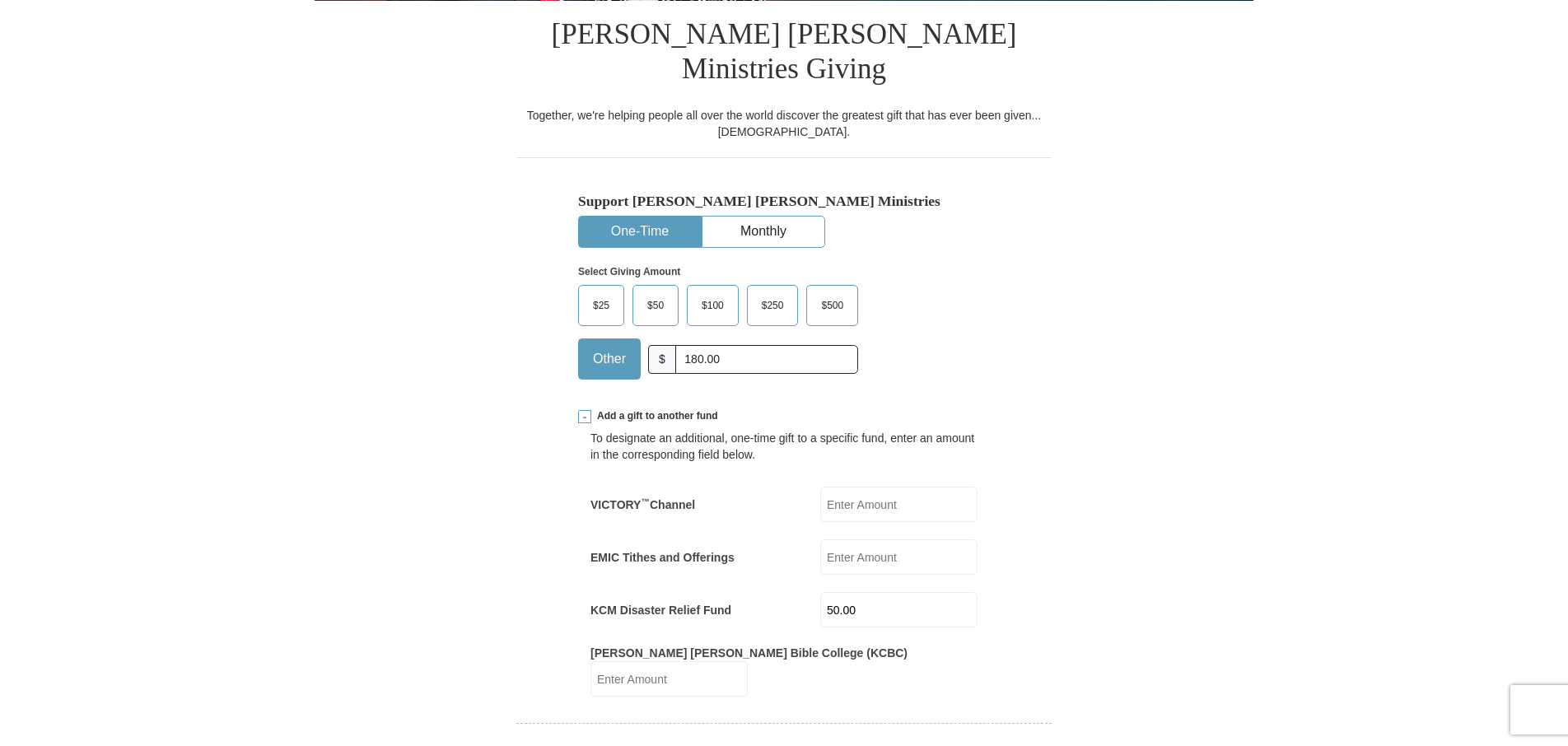
scroll to position [329, 0]
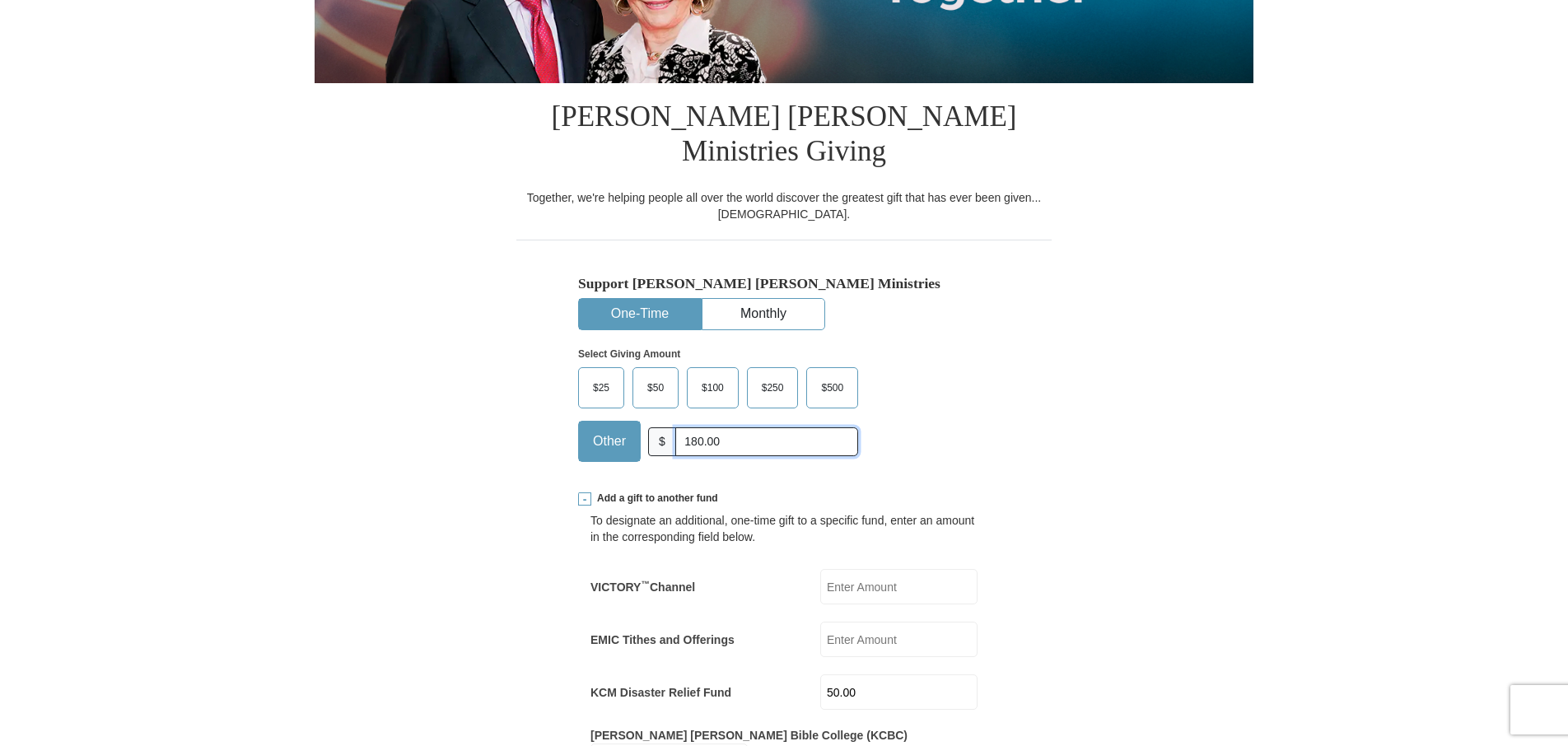
drag, startPoint x: 729, startPoint y: 409, endPoint x: 679, endPoint y: 418, distance: 50.8
click at [679, 427] on input "180.00" at bounding box center [766, 441] width 183 height 29
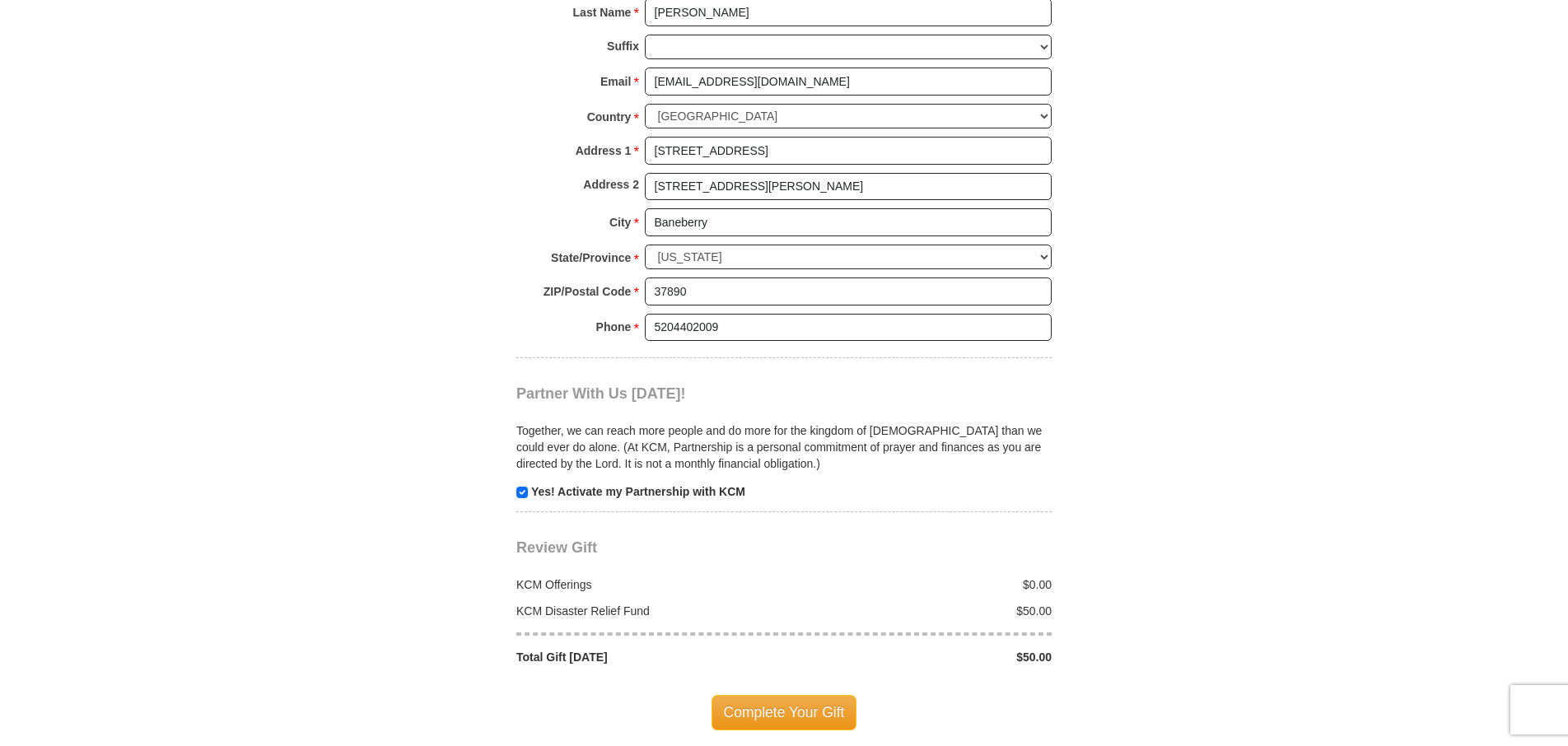
scroll to position [1646, 0]
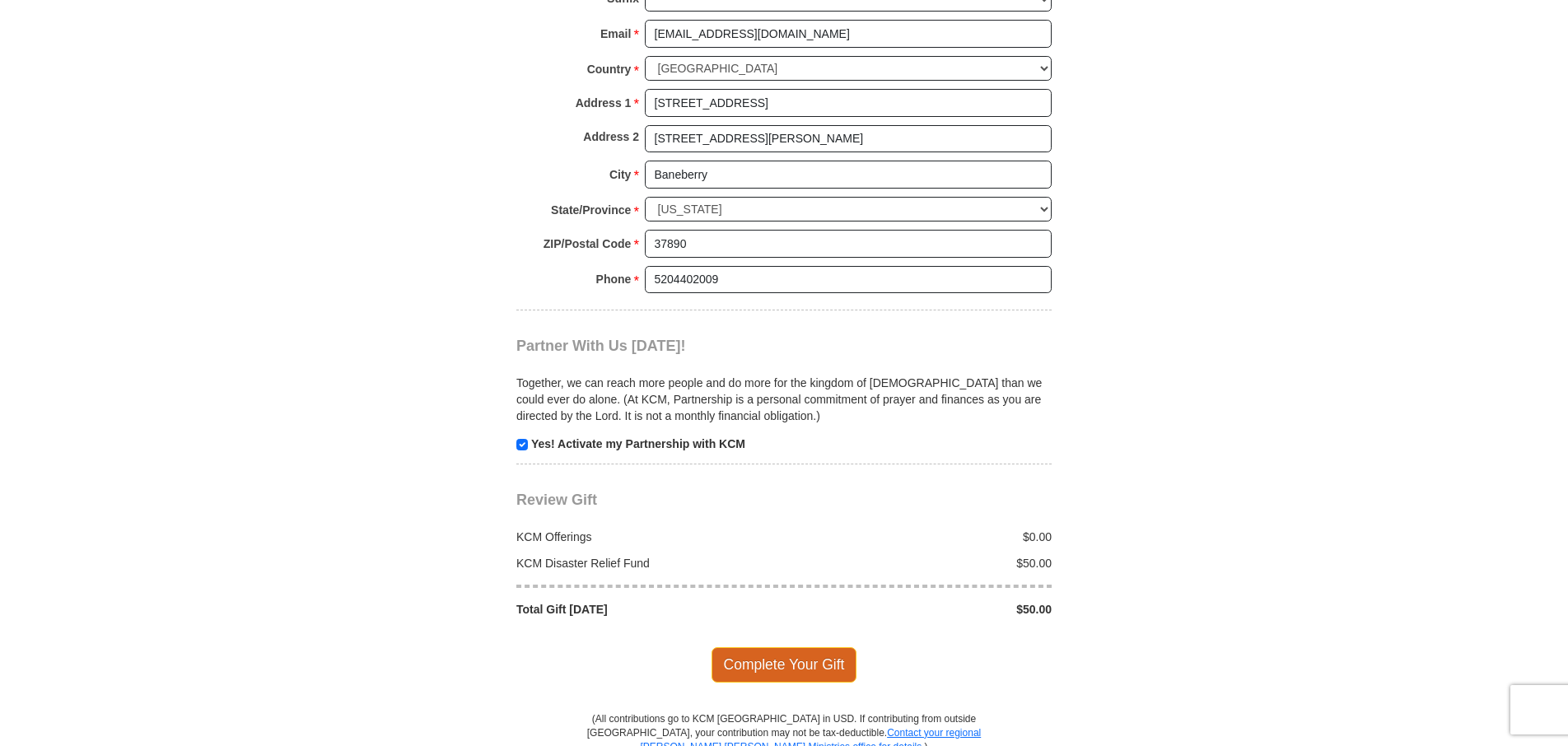
click at [790, 647] on span "Complete Your Gift" at bounding box center [784, 663] width 146 height 35
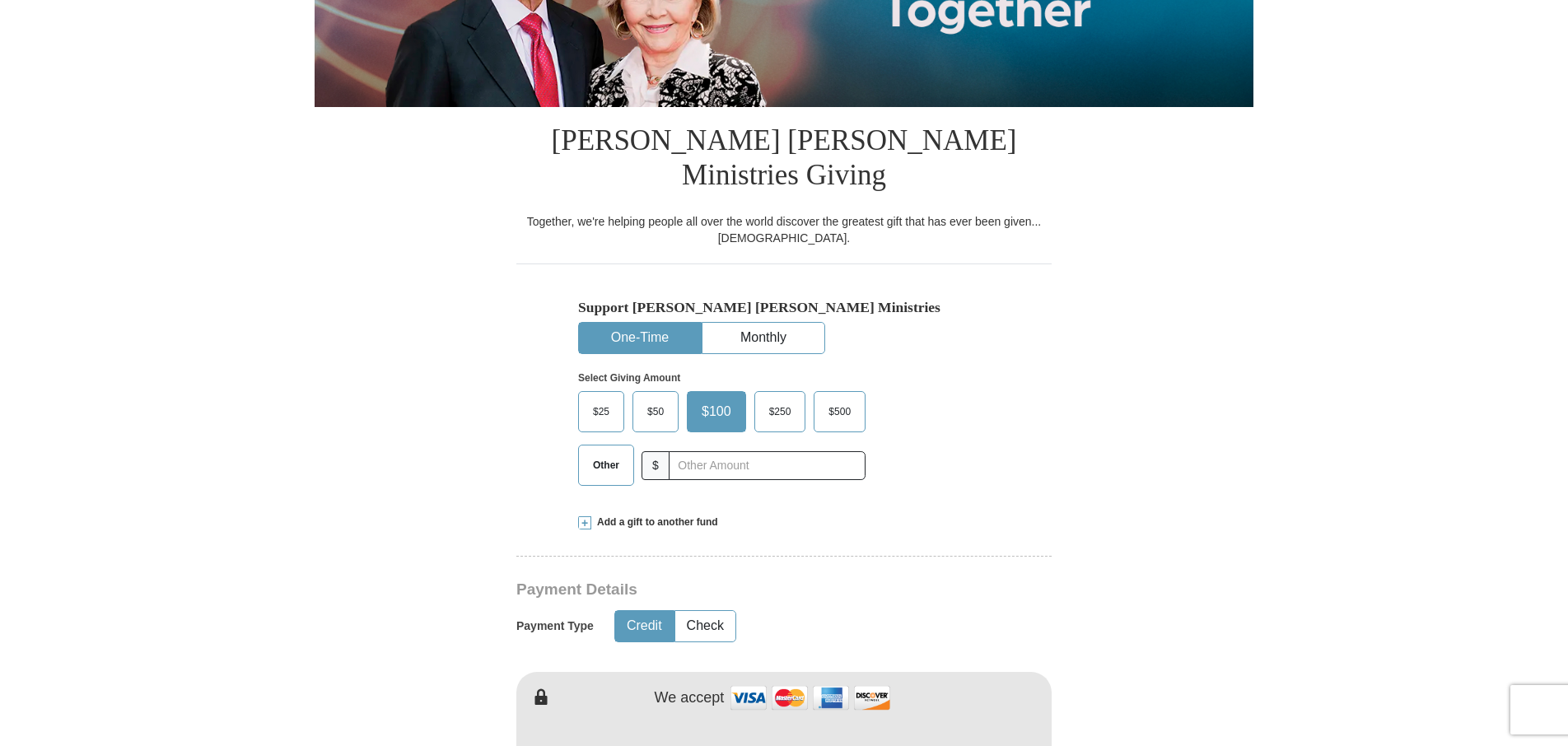
scroll to position [329, 0]
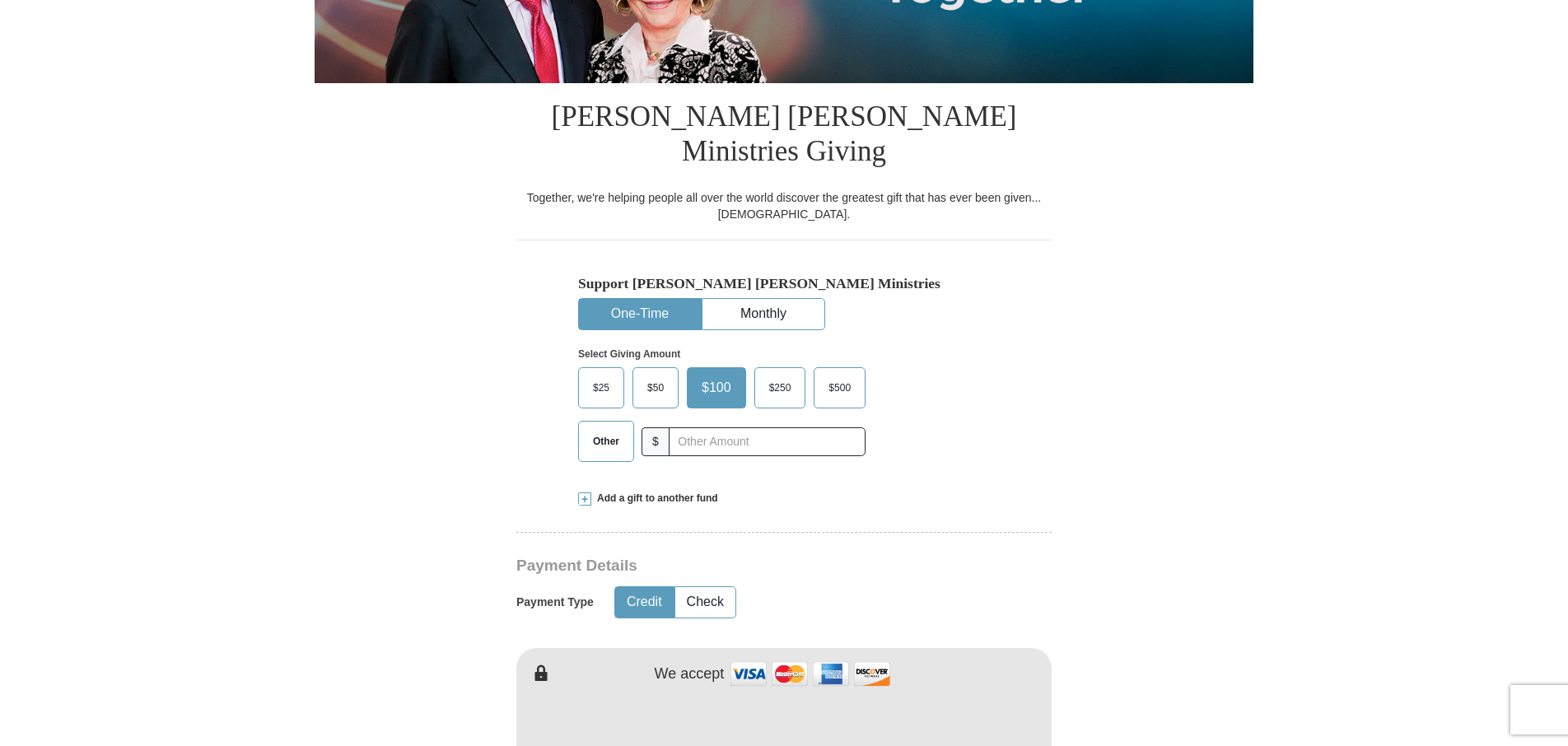
click at [607, 429] on span "Other" at bounding box center [607, 441] width 43 height 24
click at [0, 0] on input "Other" at bounding box center [0, 0] width 0 height 0
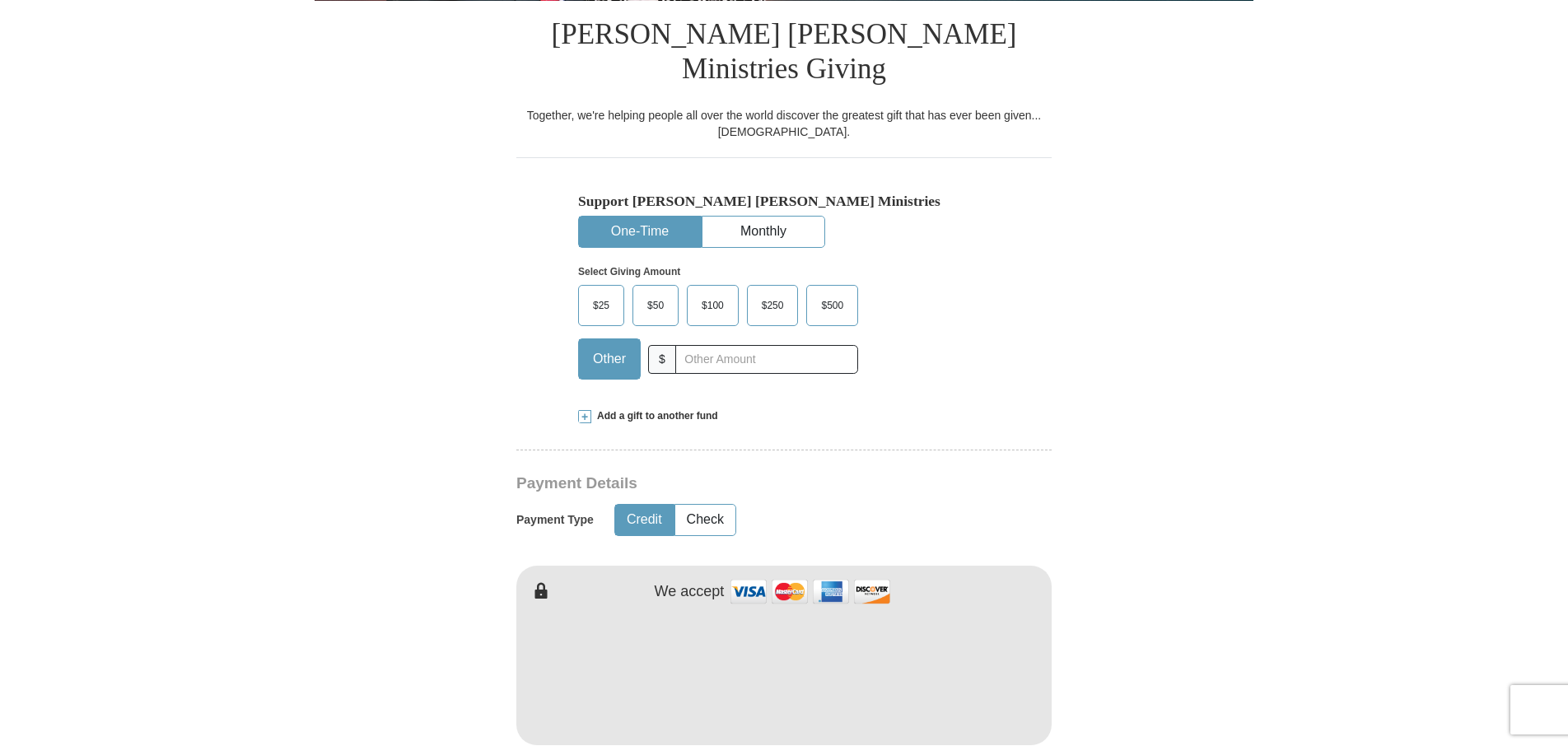
click at [589, 410] on span at bounding box center [585, 417] width 13 height 13
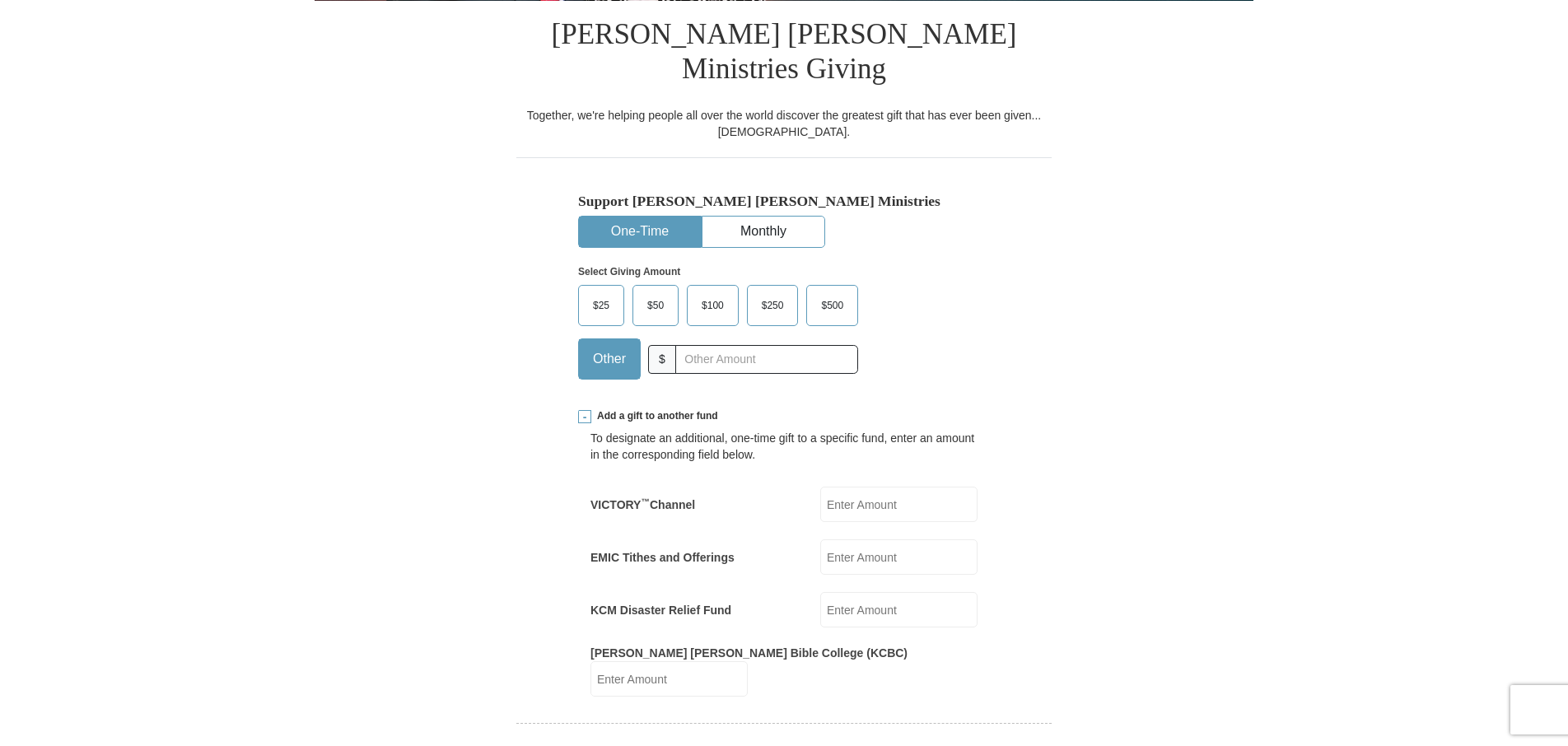
click at [850, 592] on input "KCM Disaster Relief Fund" at bounding box center [899, 610] width 158 height 36
type input "50.00"
type input "[PERSON_NAME]"
type input "[EMAIL_ADDRESS][DOMAIN_NAME]"
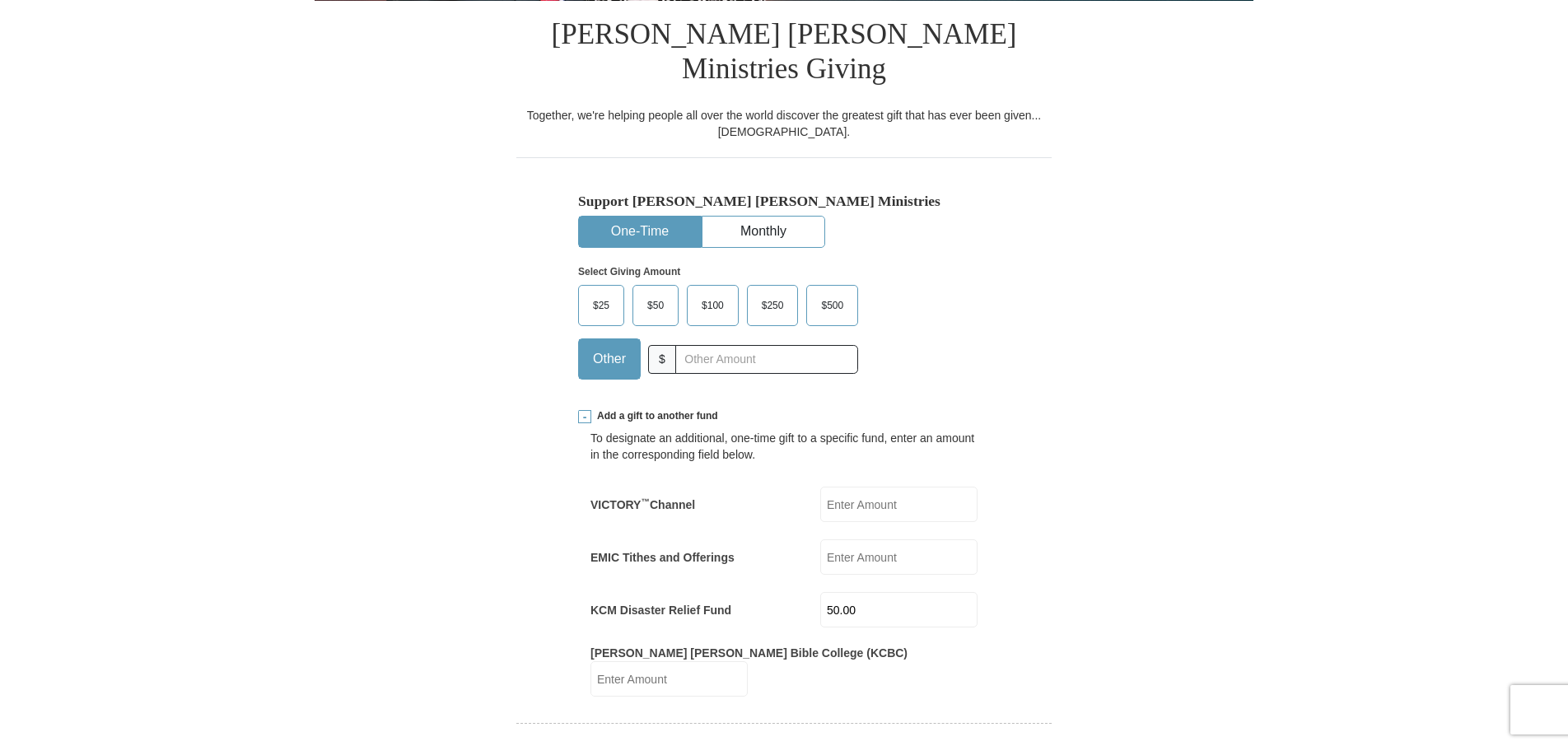
type input "[STREET_ADDRESS]"
type input "[STREET_ADDRESS][PERSON_NAME]"
type input "Baneberry"
select select "AZ"
type input "37890"
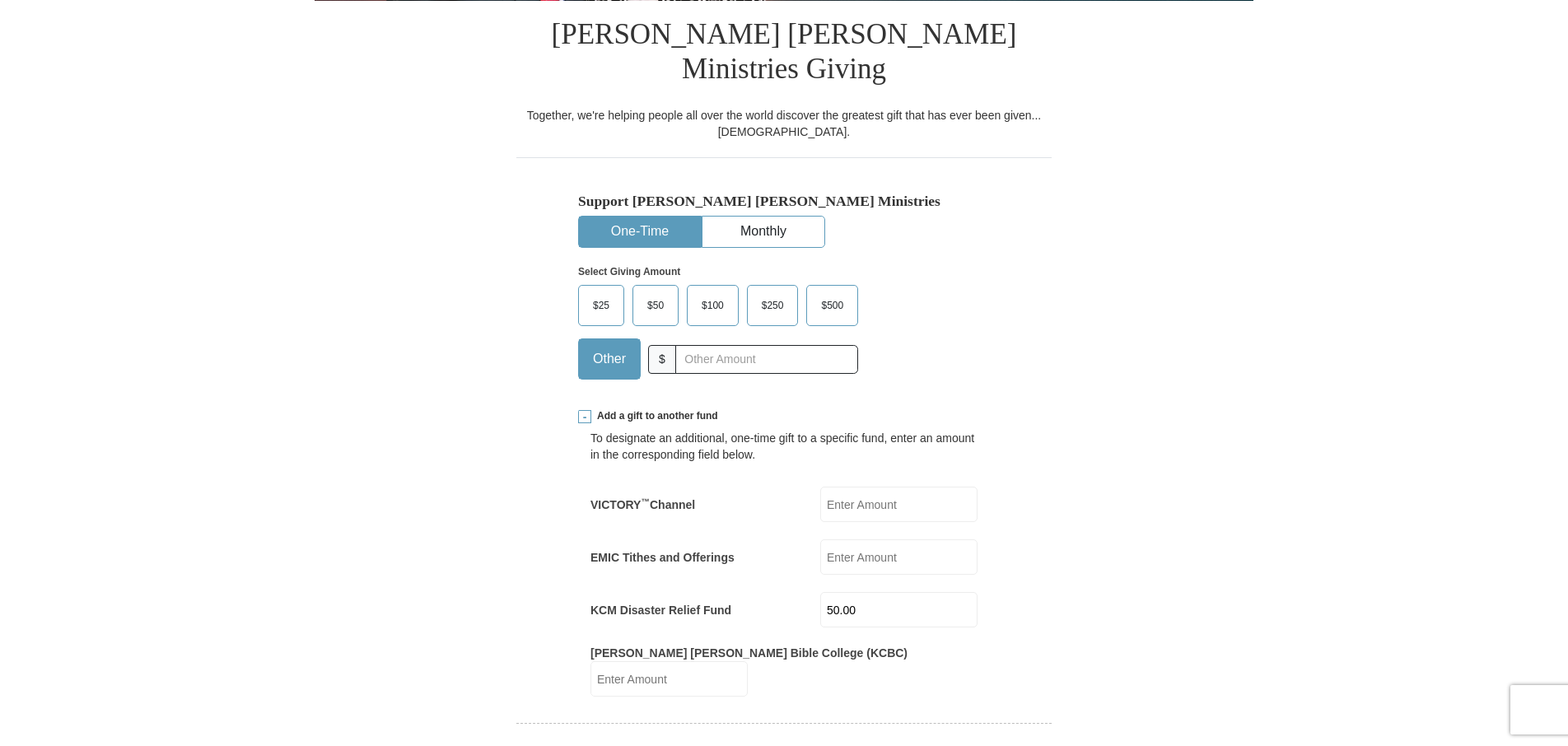
type input "5204402009"
click at [884, 592] on input "50.00" at bounding box center [899, 610] width 158 height 36
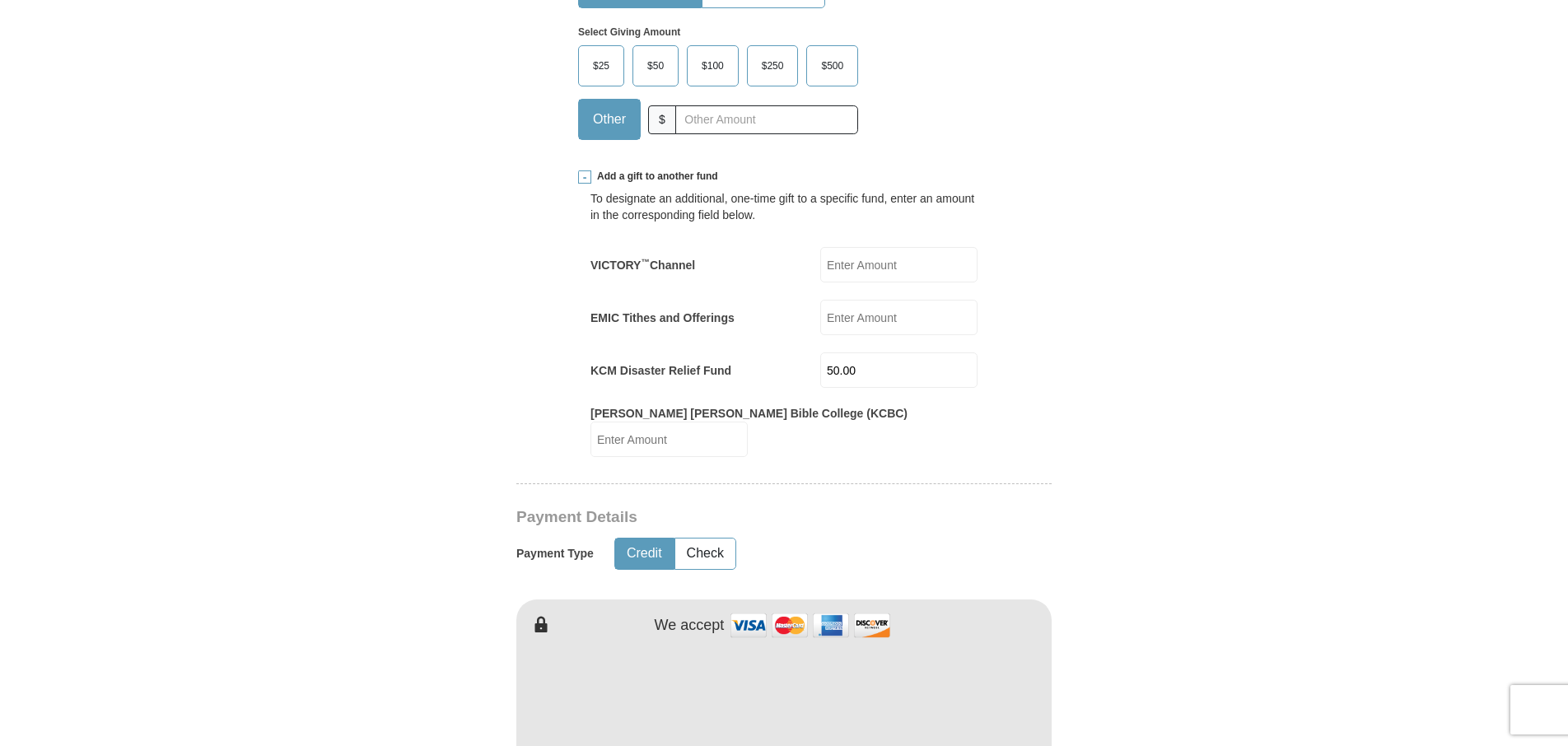
scroll to position [659, 0]
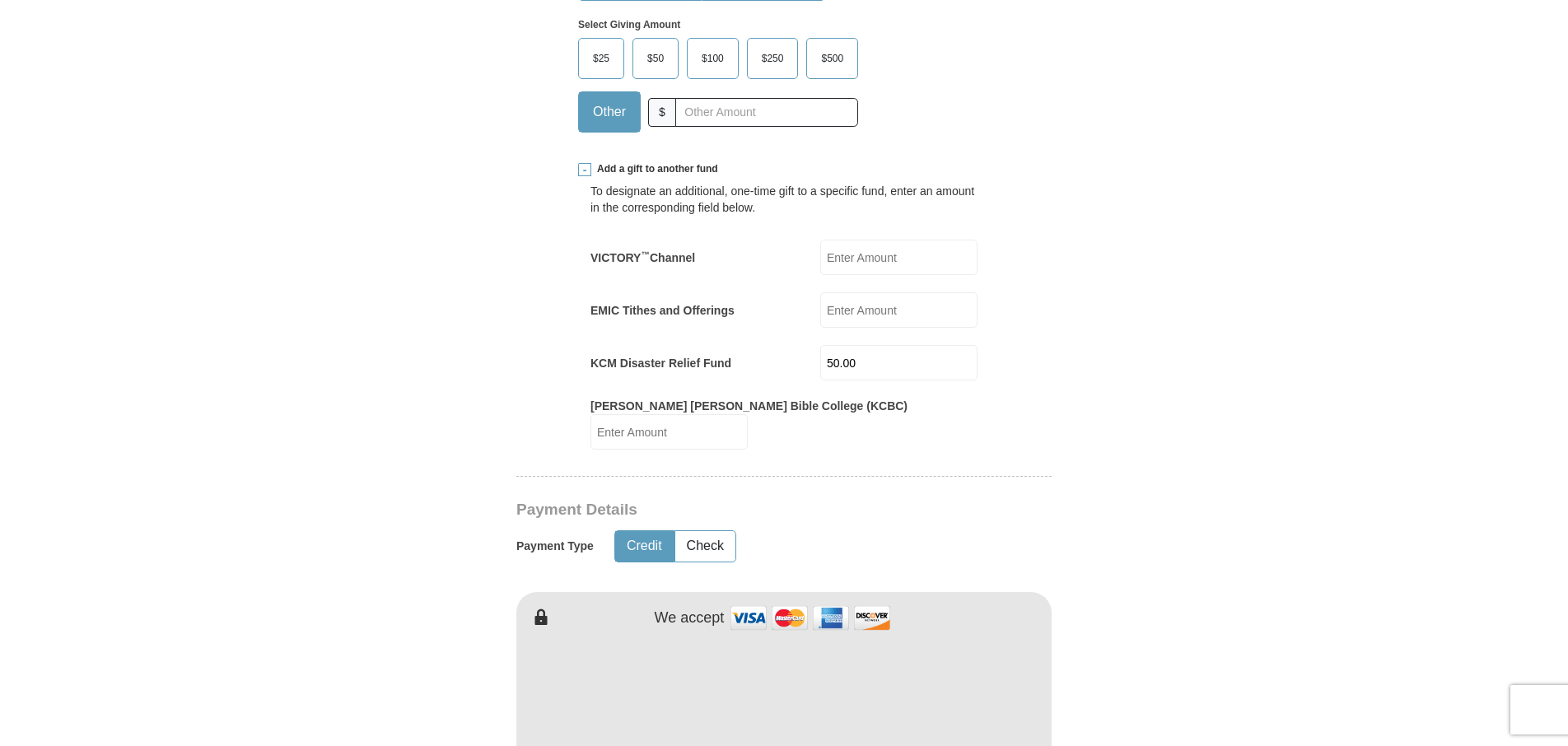
click at [653, 531] on button "Credit" at bounding box center [644, 546] width 58 height 30
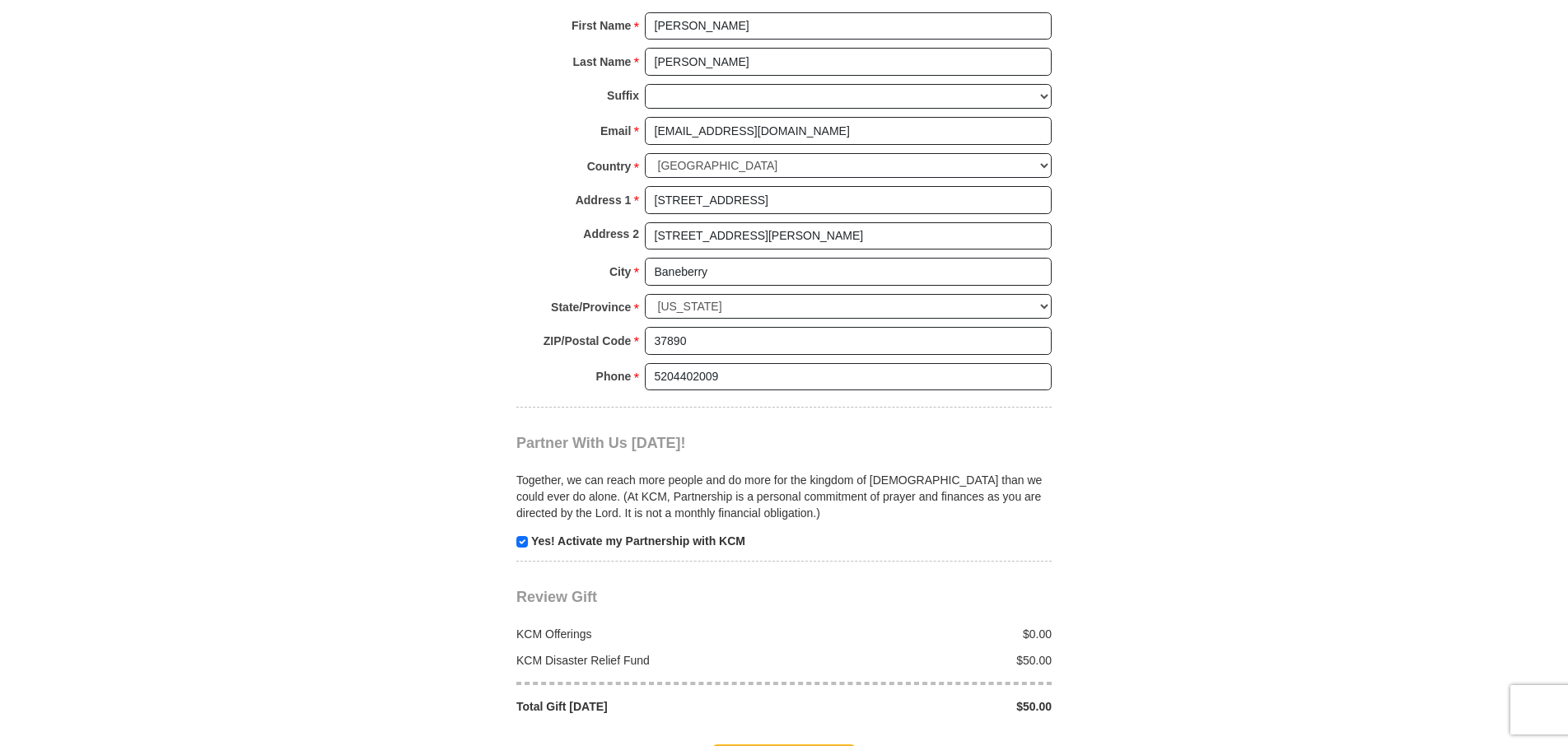
scroll to position [1564, 0]
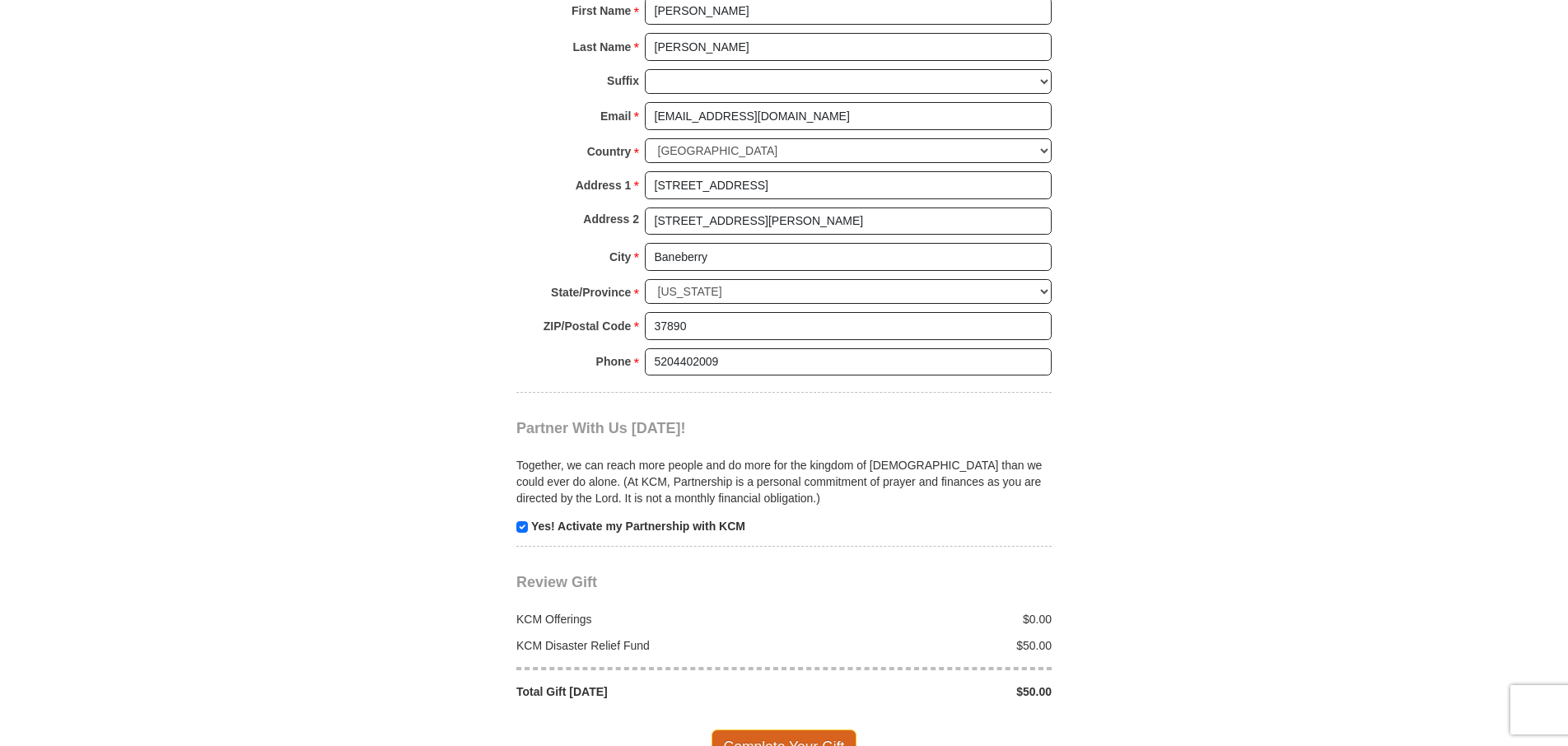
click at [757, 729] on span "Complete Your Gift" at bounding box center [784, 746] width 146 height 35
